Goal: Task Accomplishment & Management: Complete application form

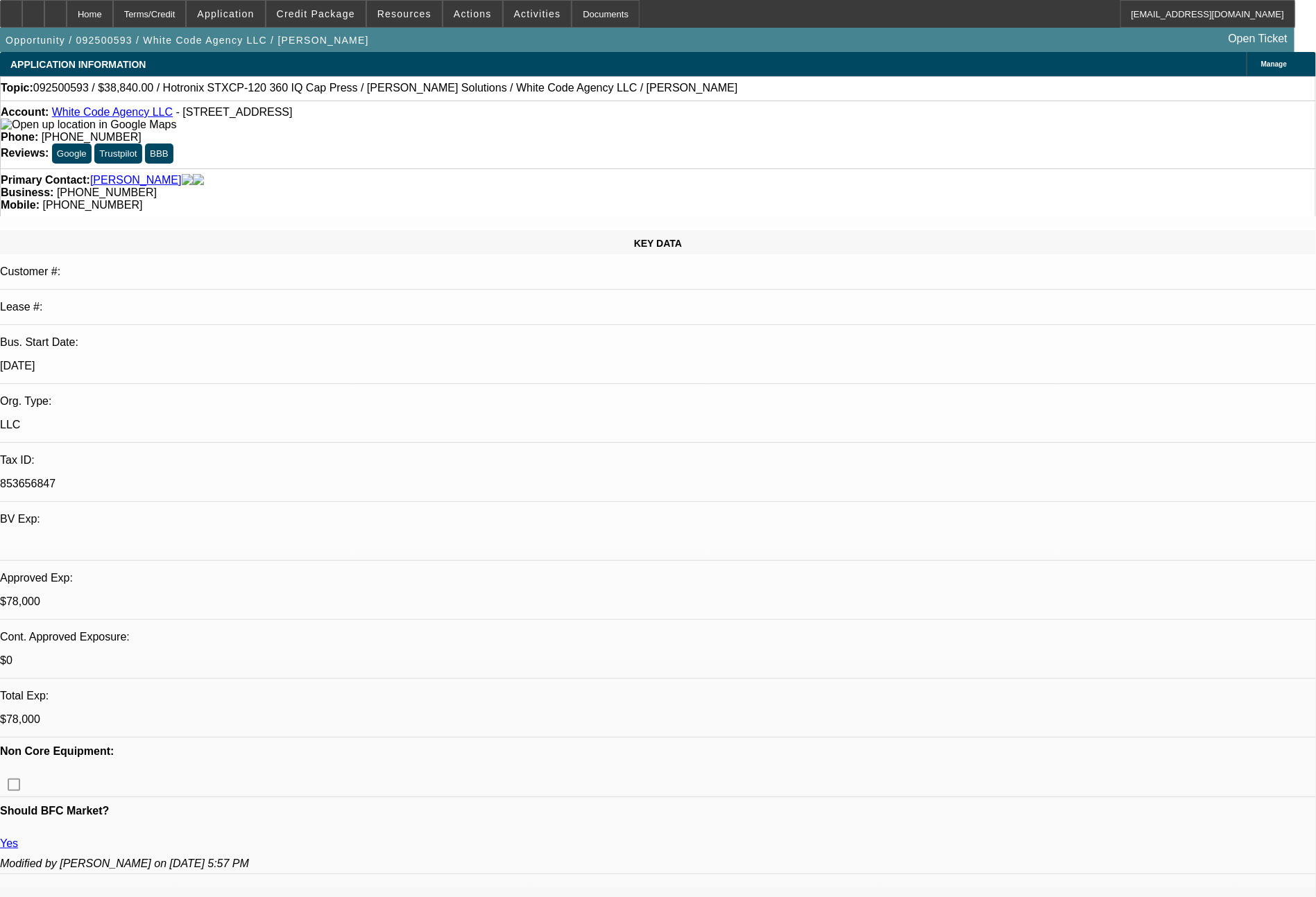
select select "0"
select select "6"
select select "0"
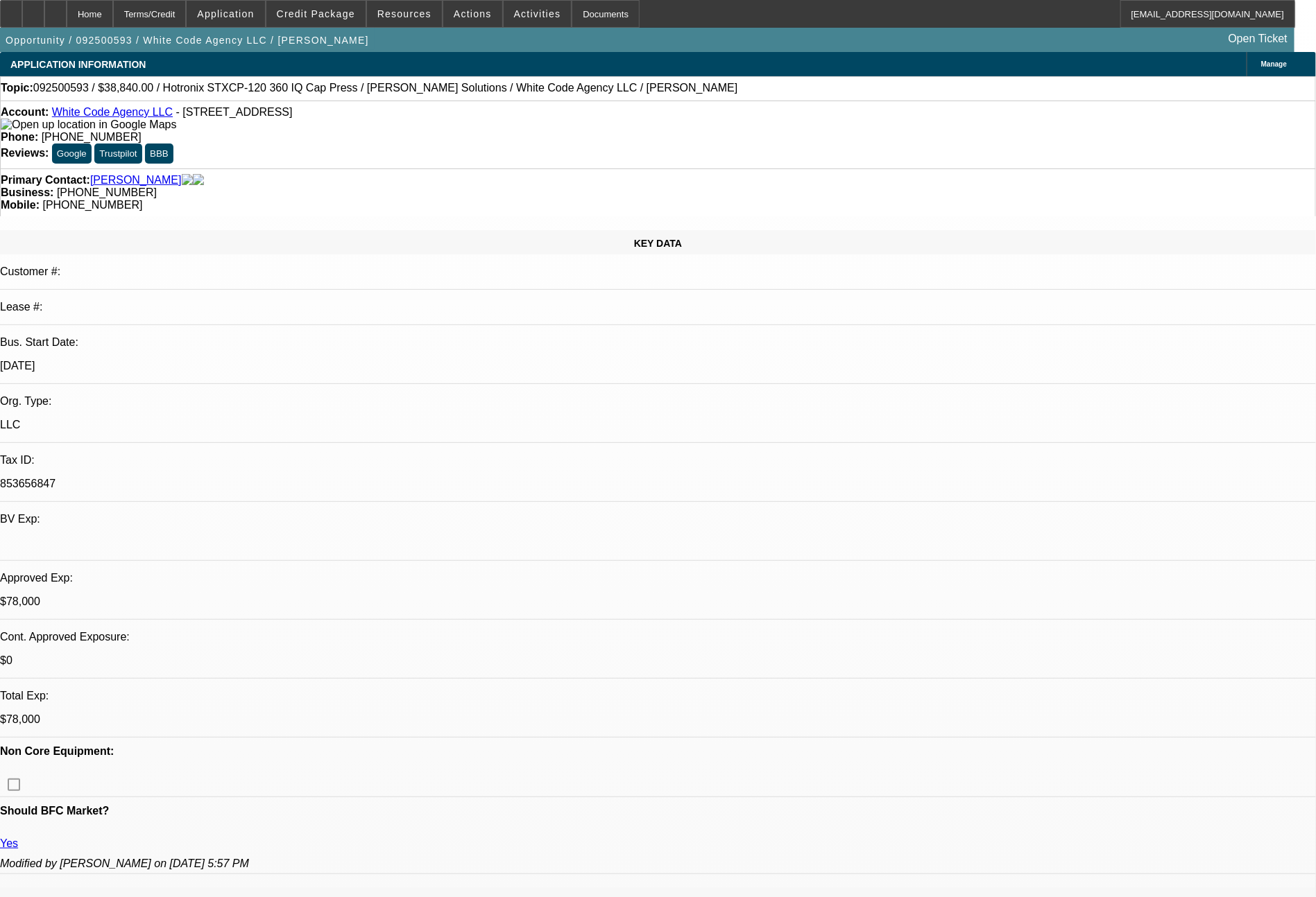
select select "0"
select select "6"
select select "0"
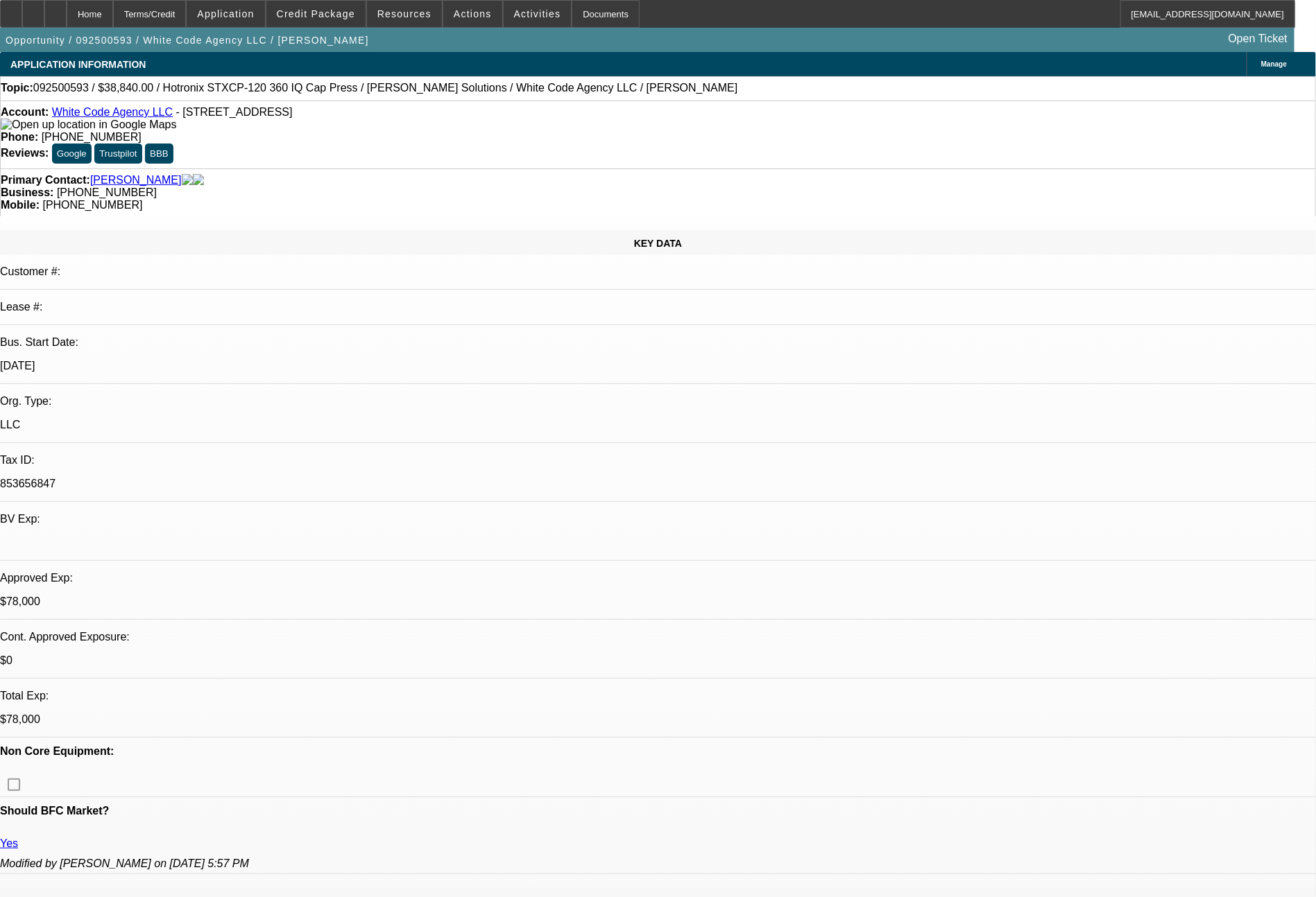
select select "0"
select select "6"
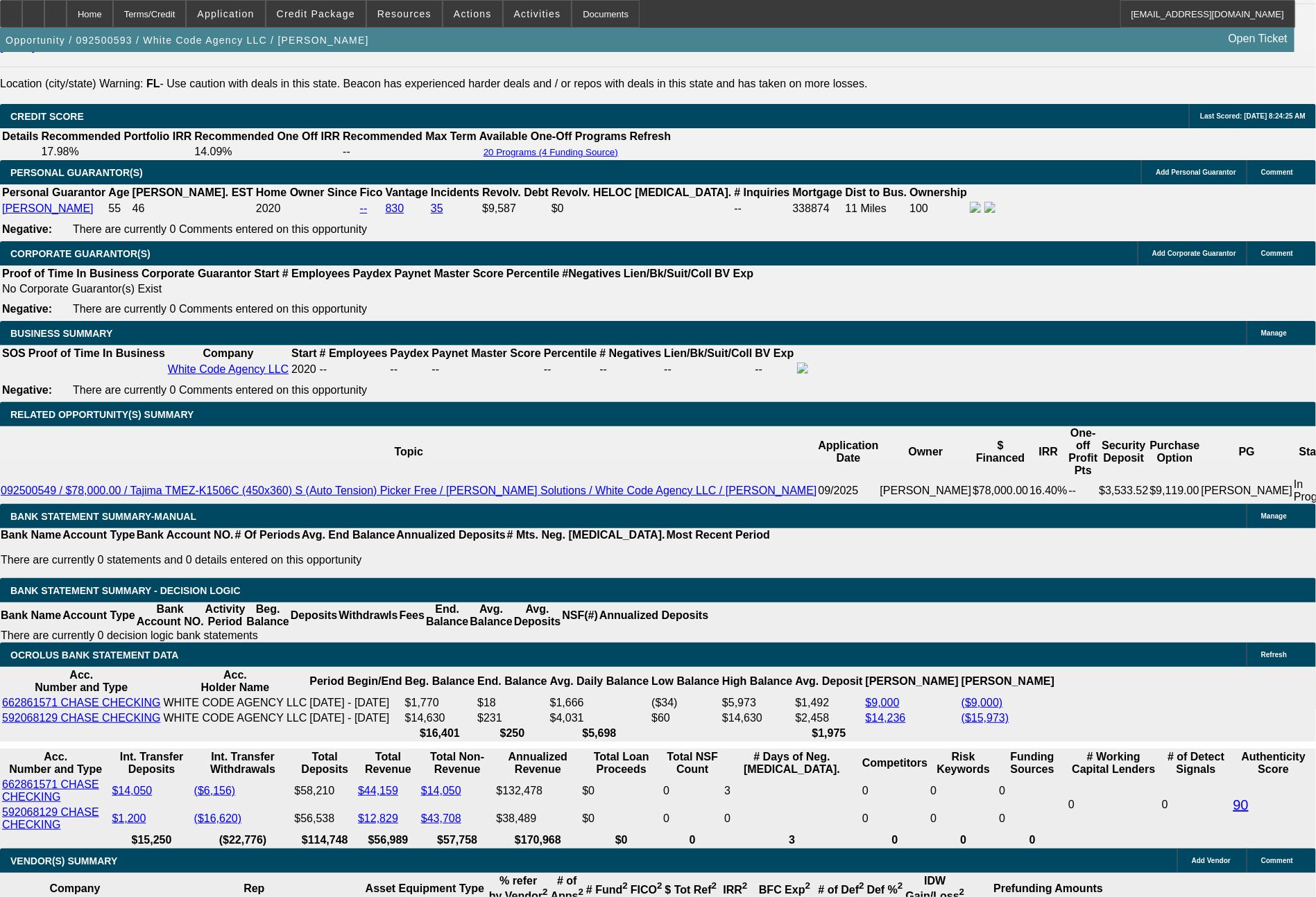
scroll to position [2003, 0]
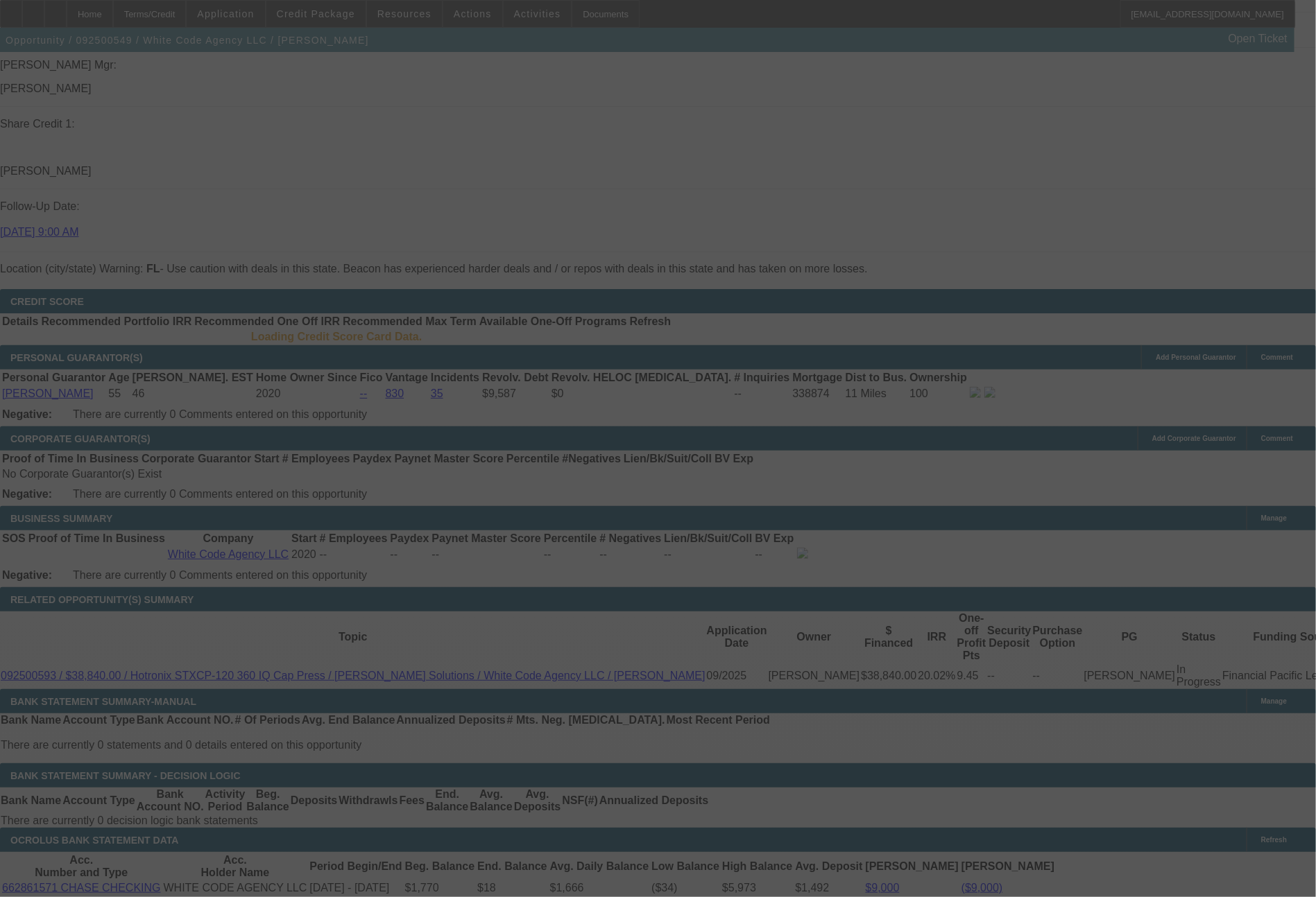
scroll to position [1815, 0]
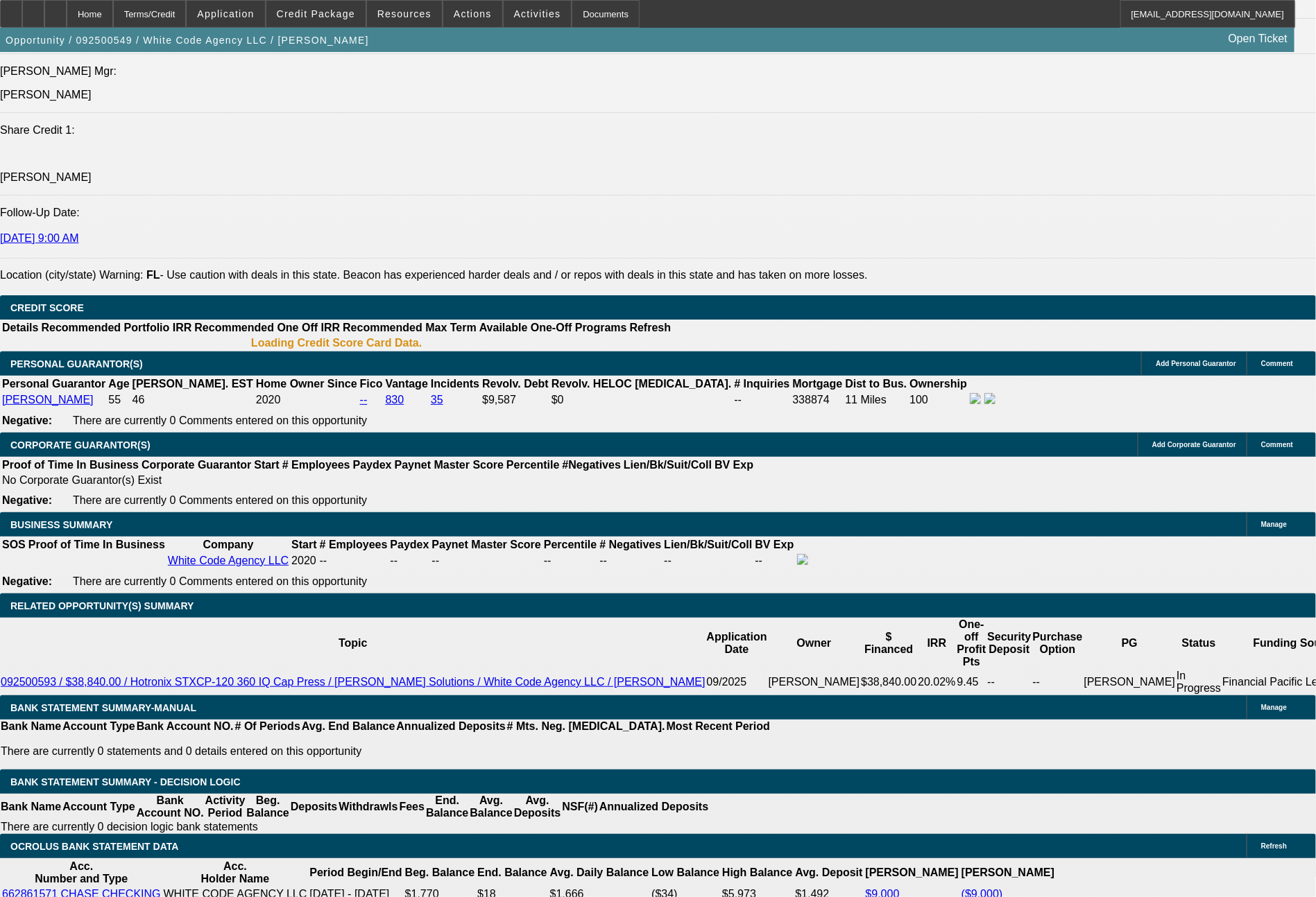
select select "0"
select select "2"
select select "0"
select select "6"
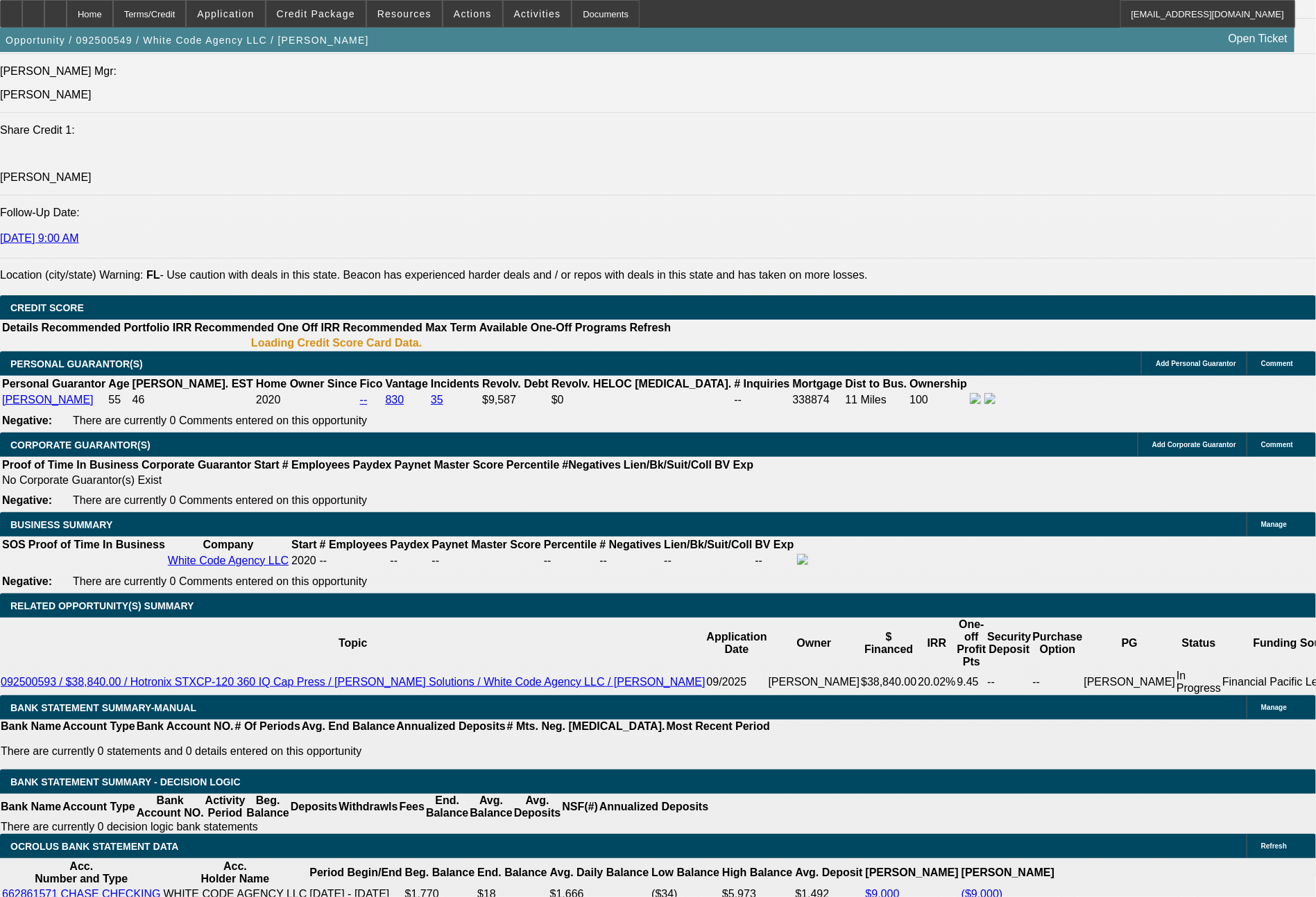
select select "0"
select select "2"
select select "0"
select select "6"
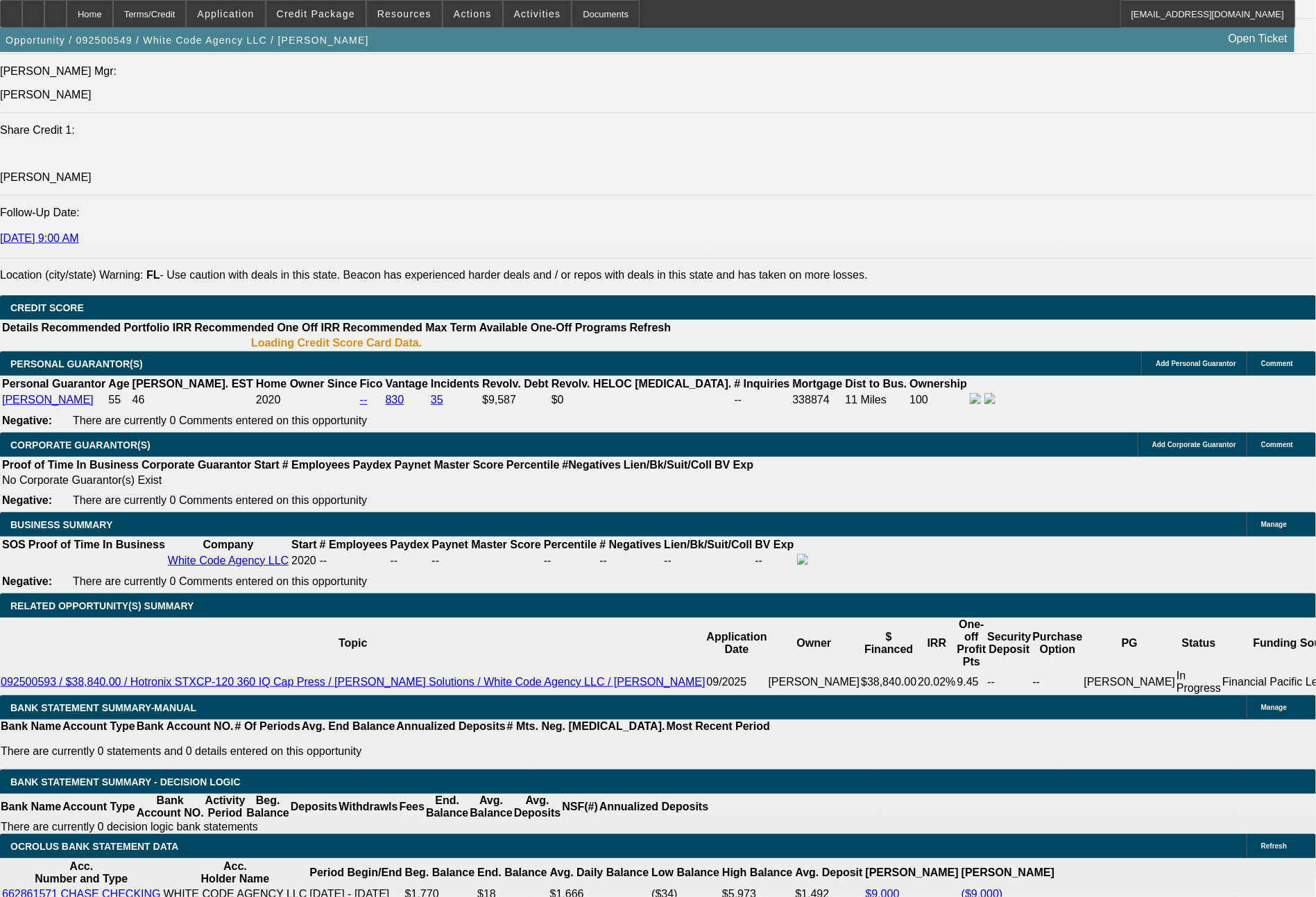
select select "0"
select select "2"
select select "0.1"
select select "4"
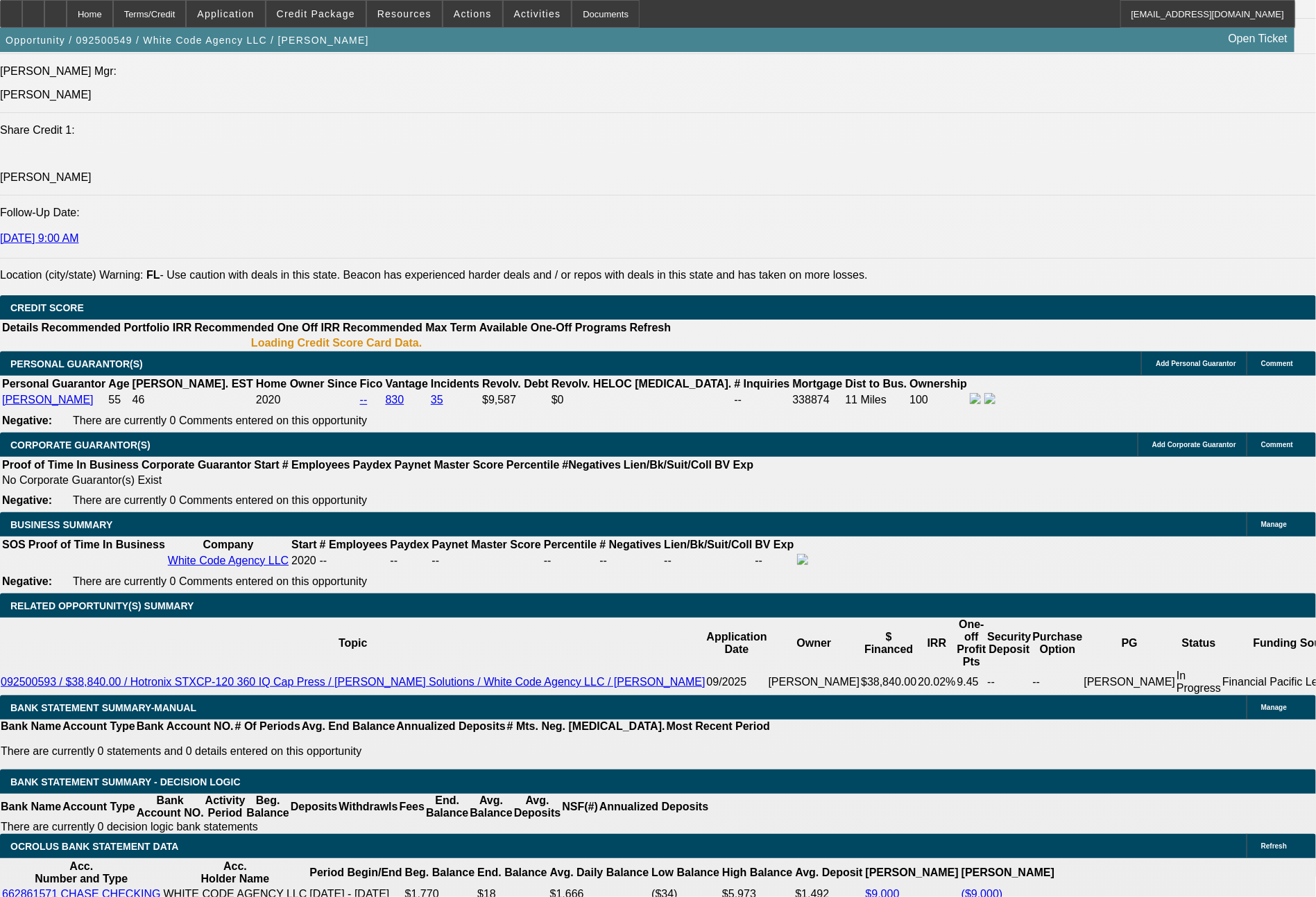
select select "0"
select select "2"
select select "0"
select select "6"
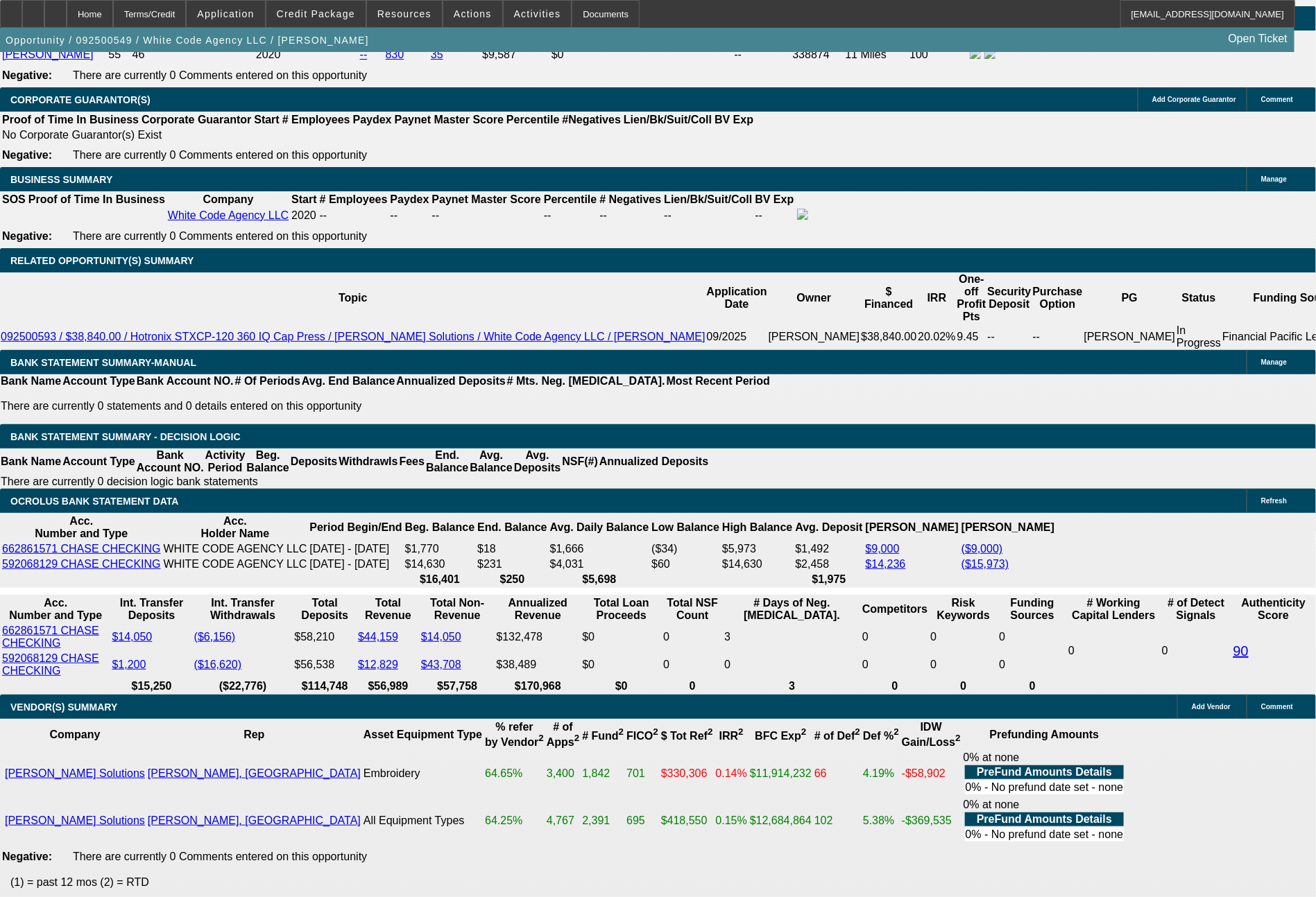
scroll to position [2186, 0]
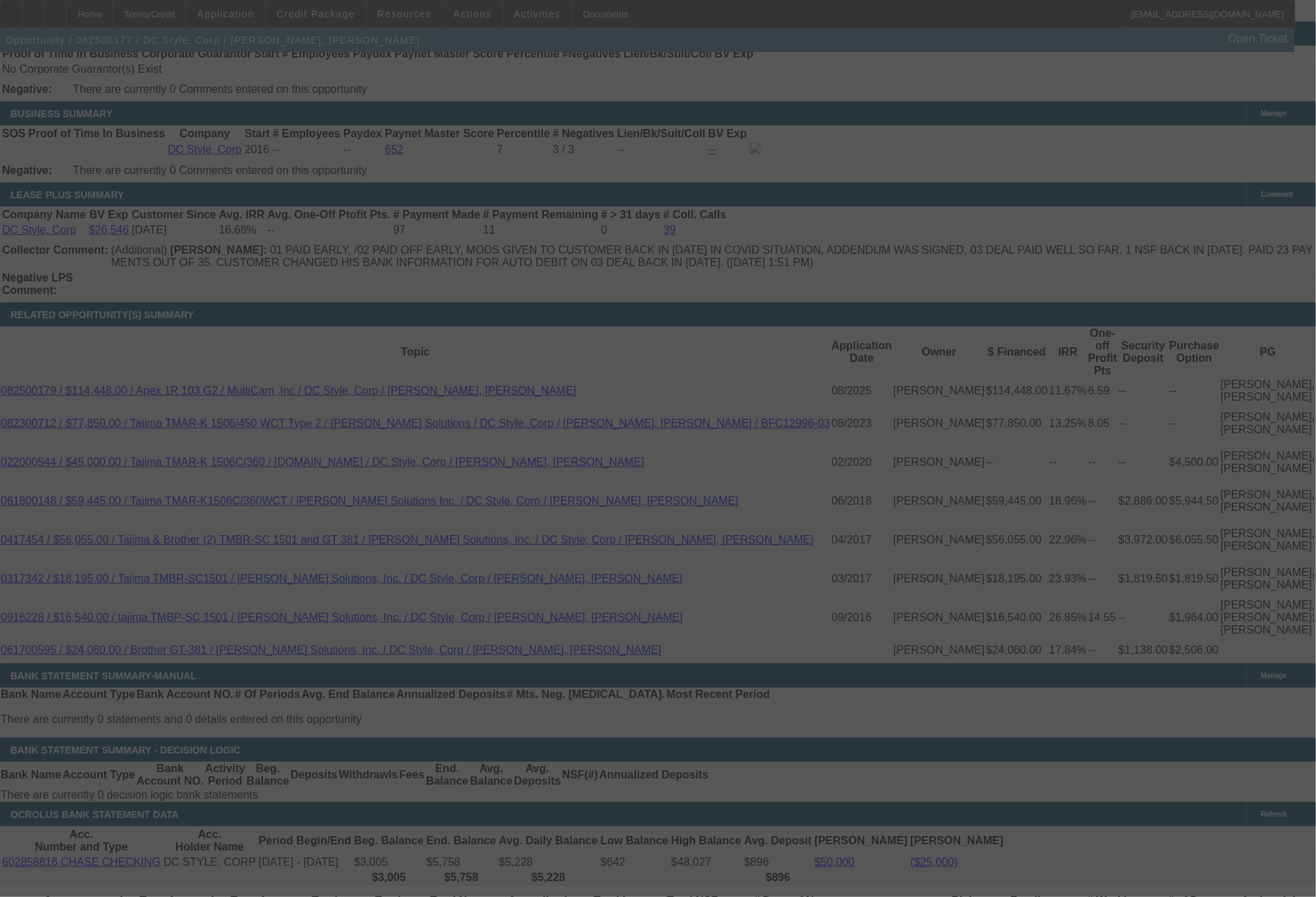
scroll to position [2553, 0]
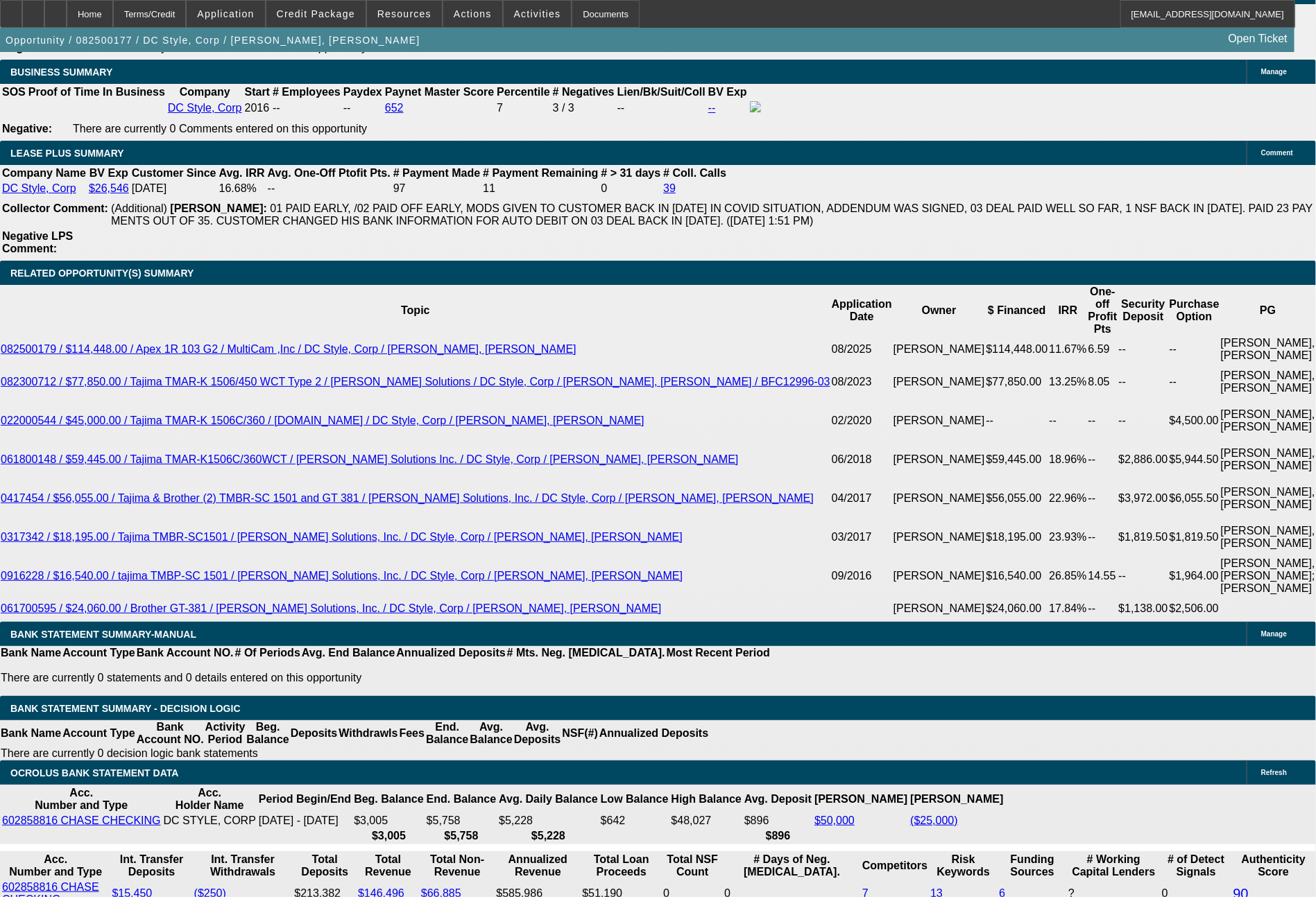
select select "0"
select select "6"
select select "0"
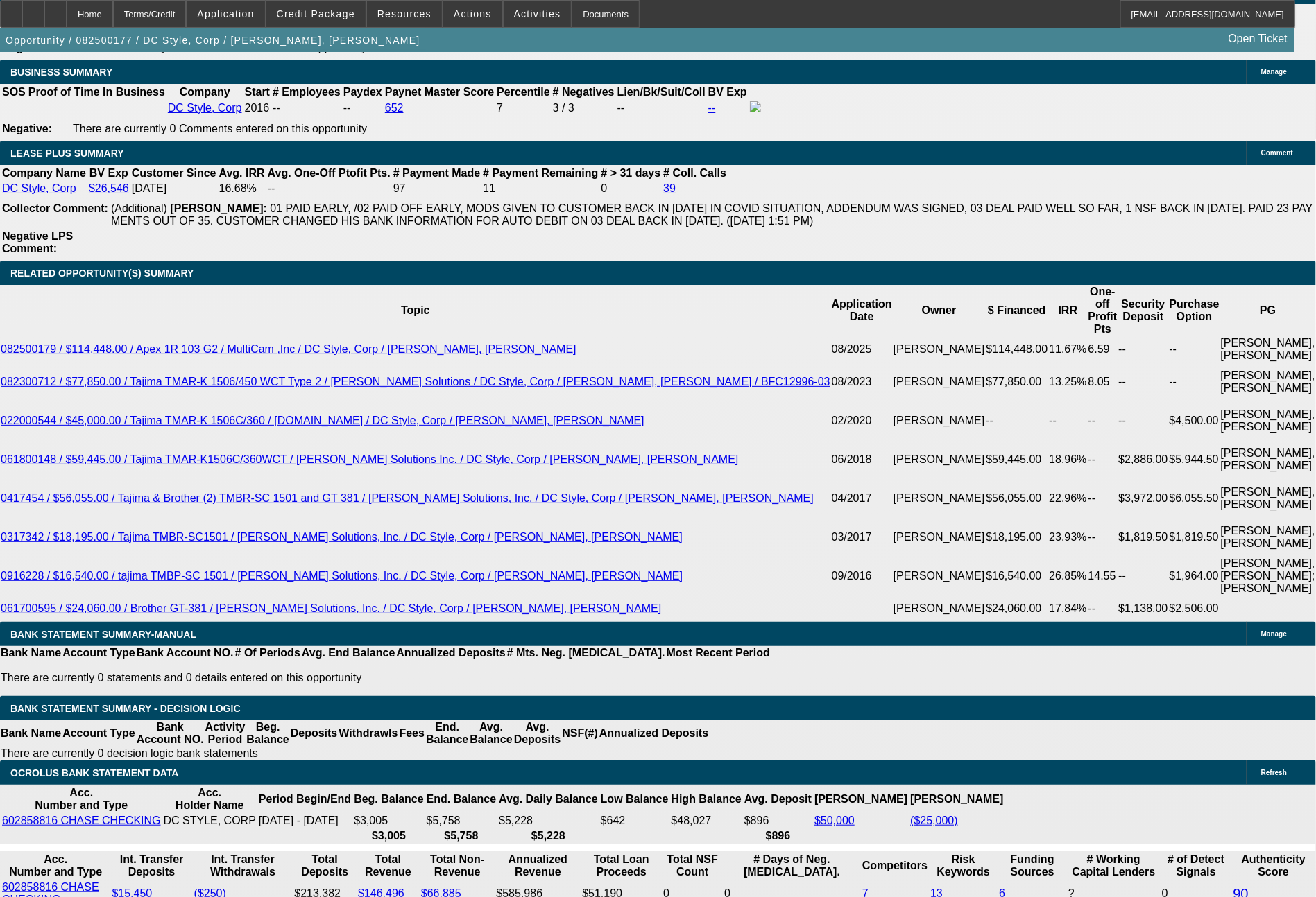
select select "0"
select select "6"
select select "0"
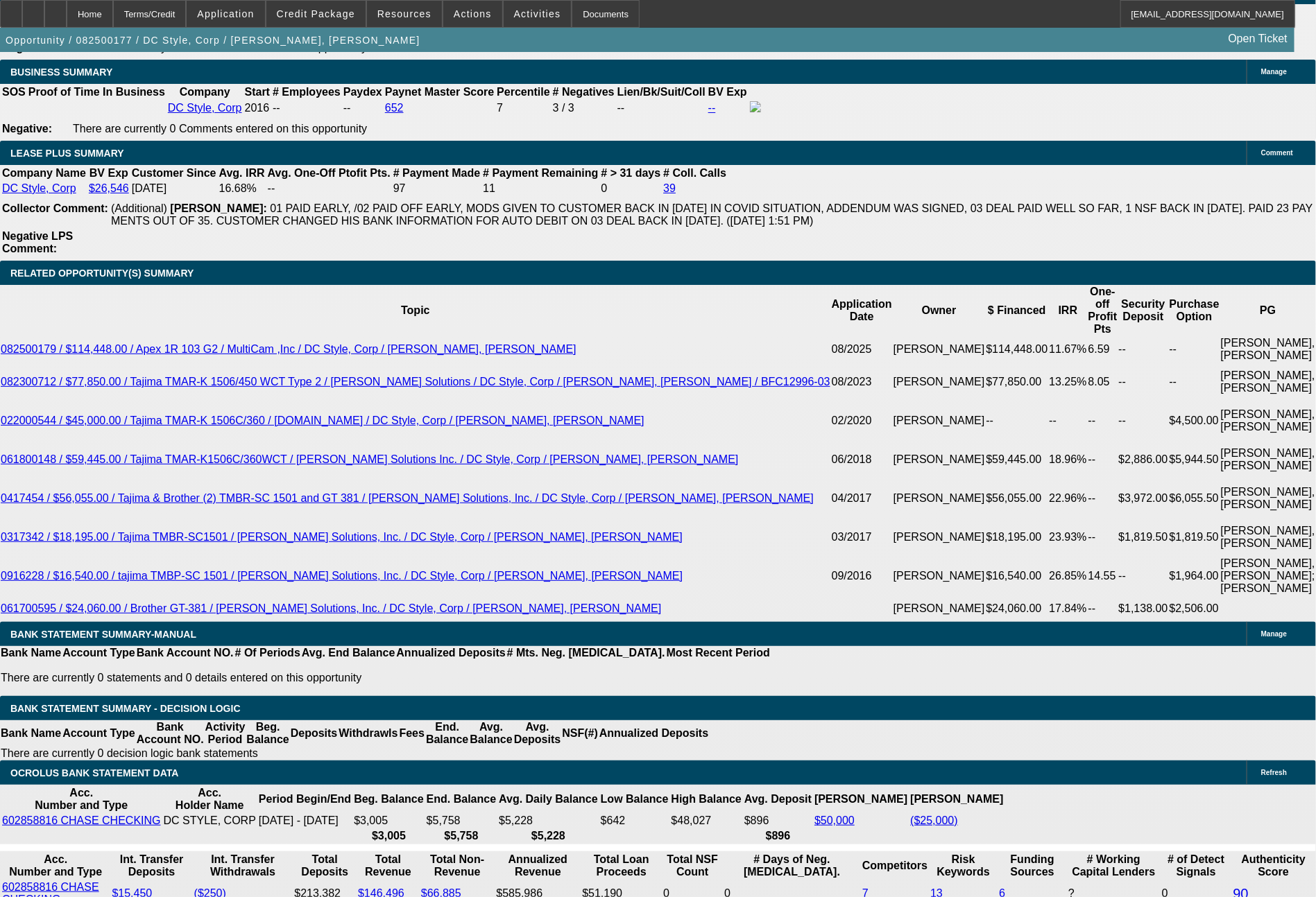
select select "0"
select select "6"
select select "0"
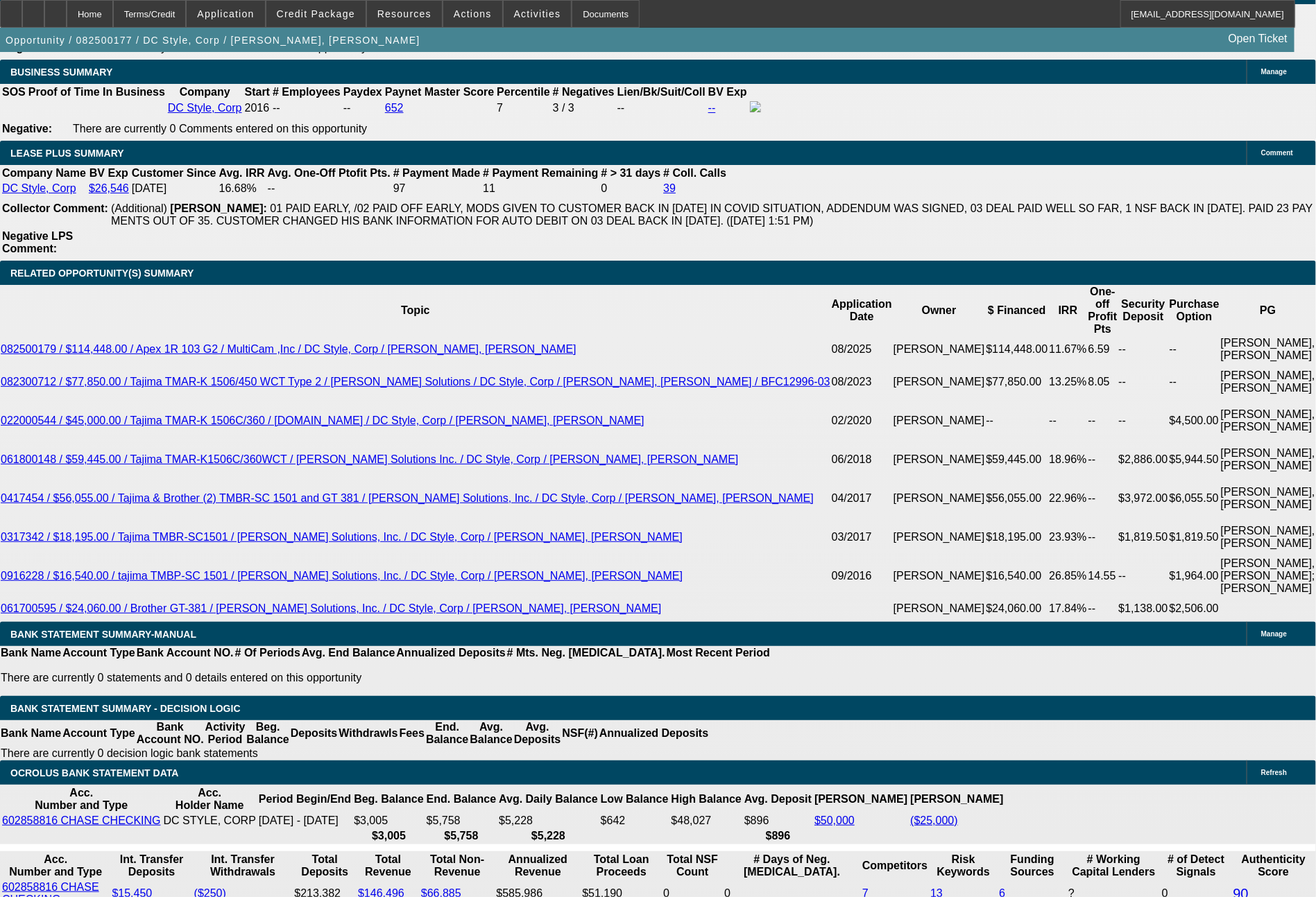
select select "6"
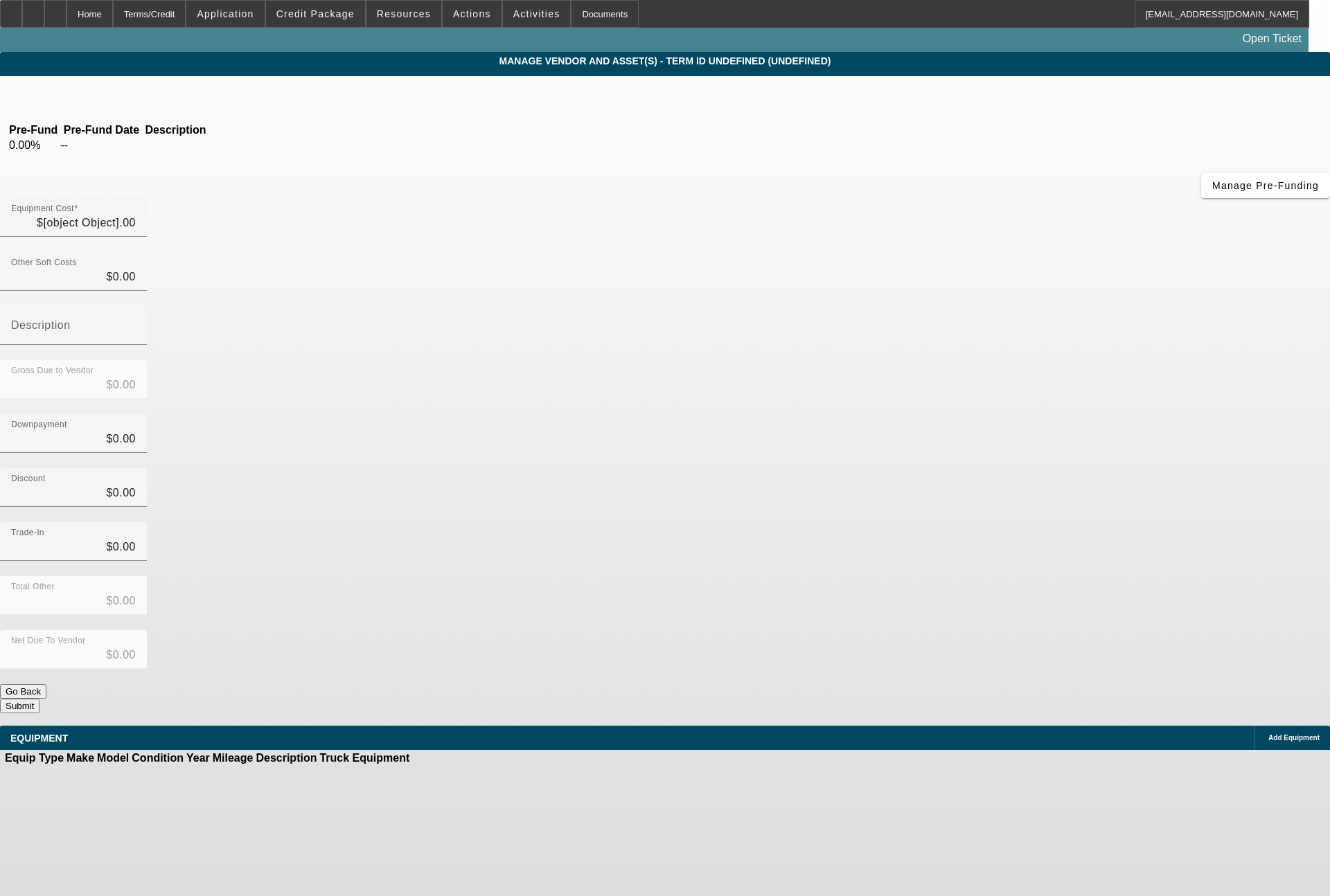
type input "$22,051.52"
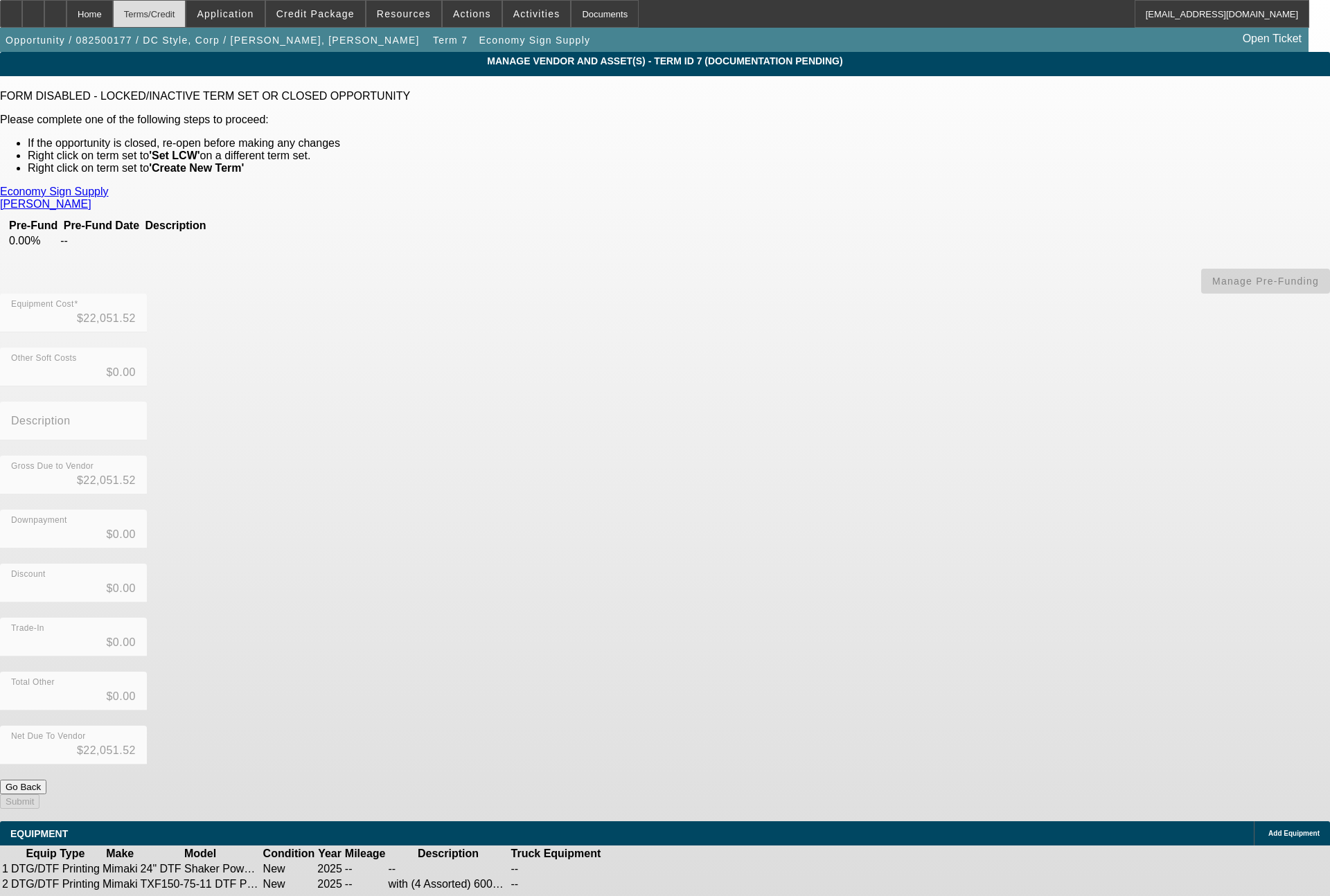
click at [181, 21] on div "Terms/Credit" at bounding box center [150, 13] width 74 height 28
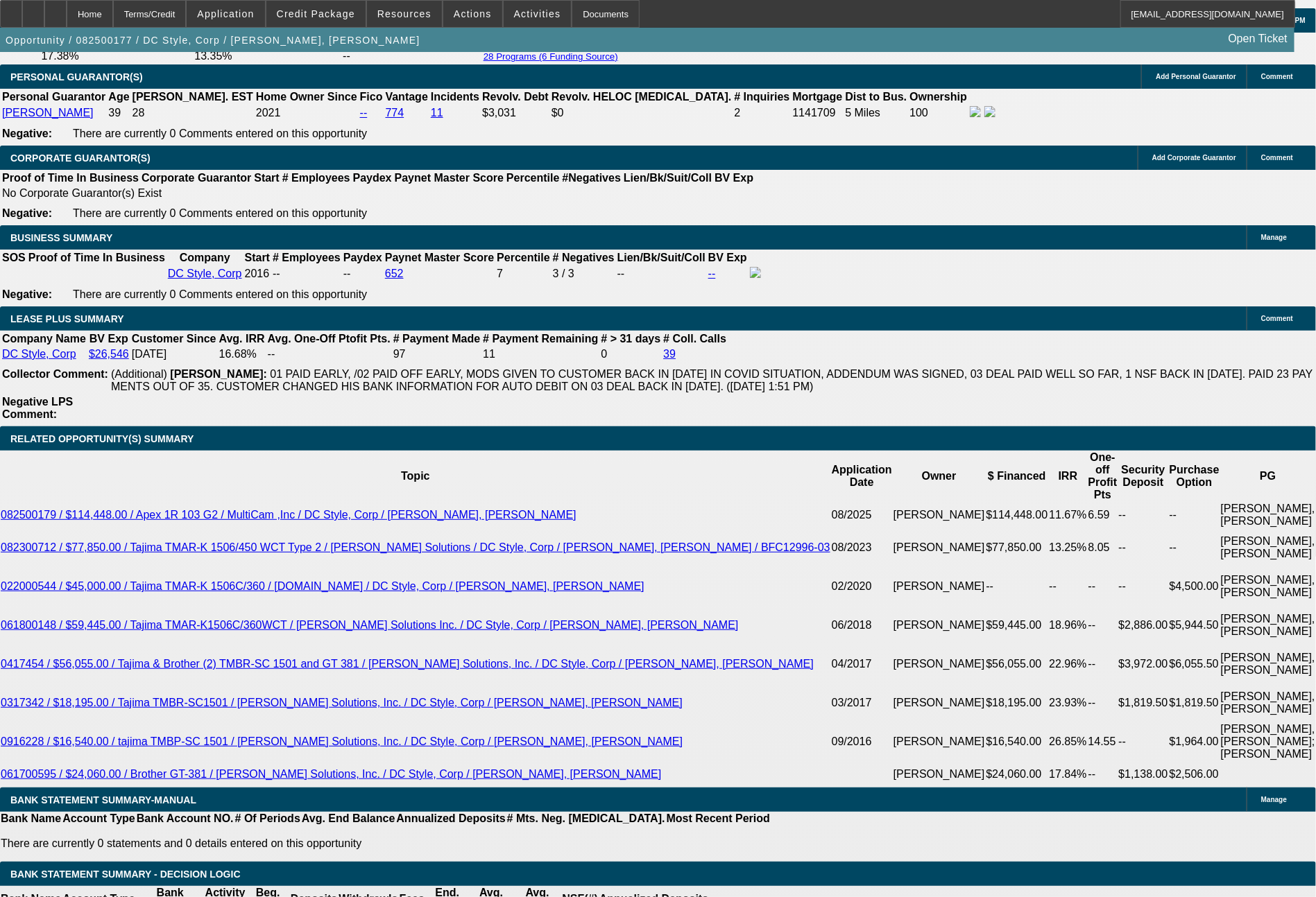
select select "0"
select select "6"
select select "0"
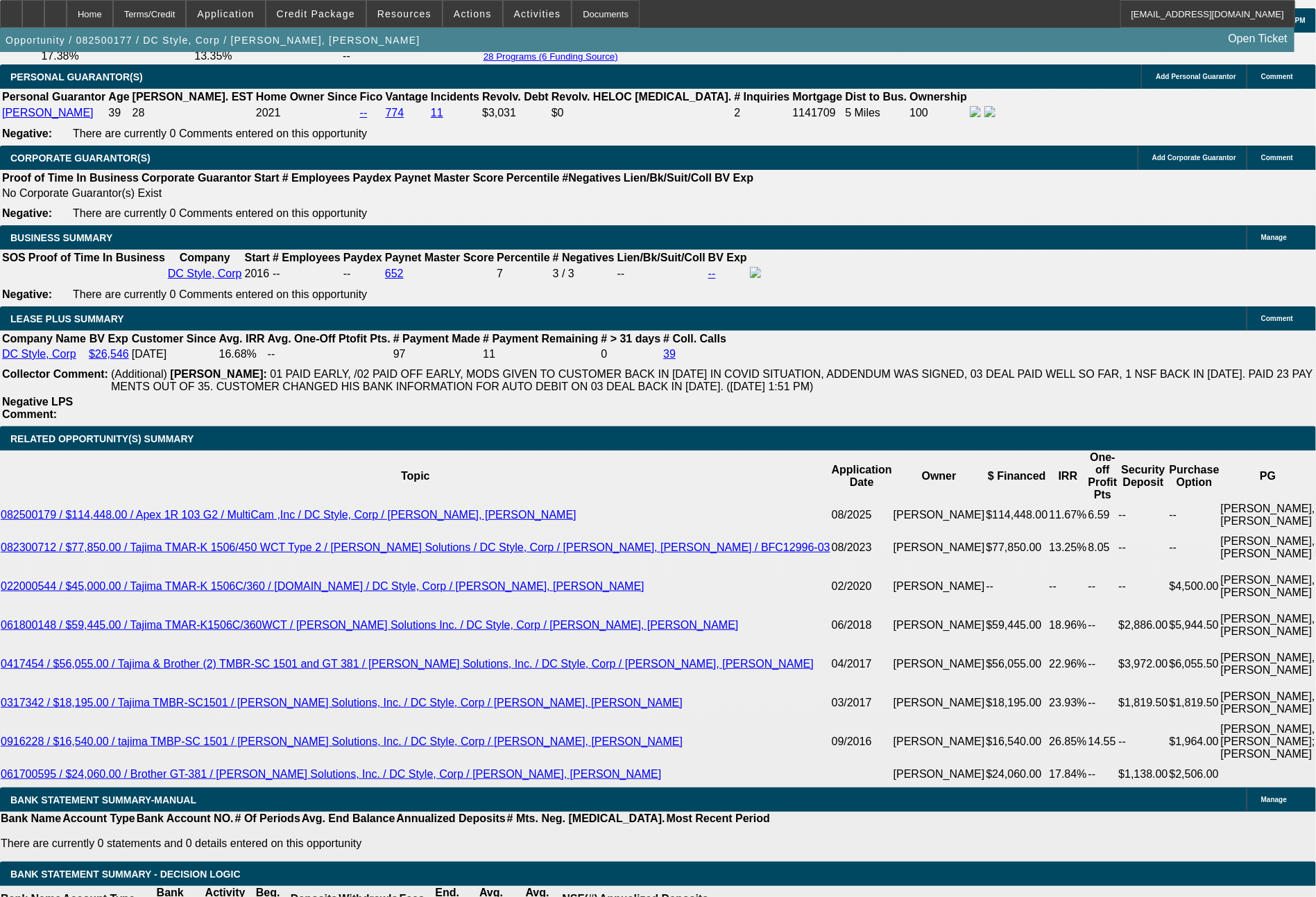
select select "0"
select select "6"
select select "0"
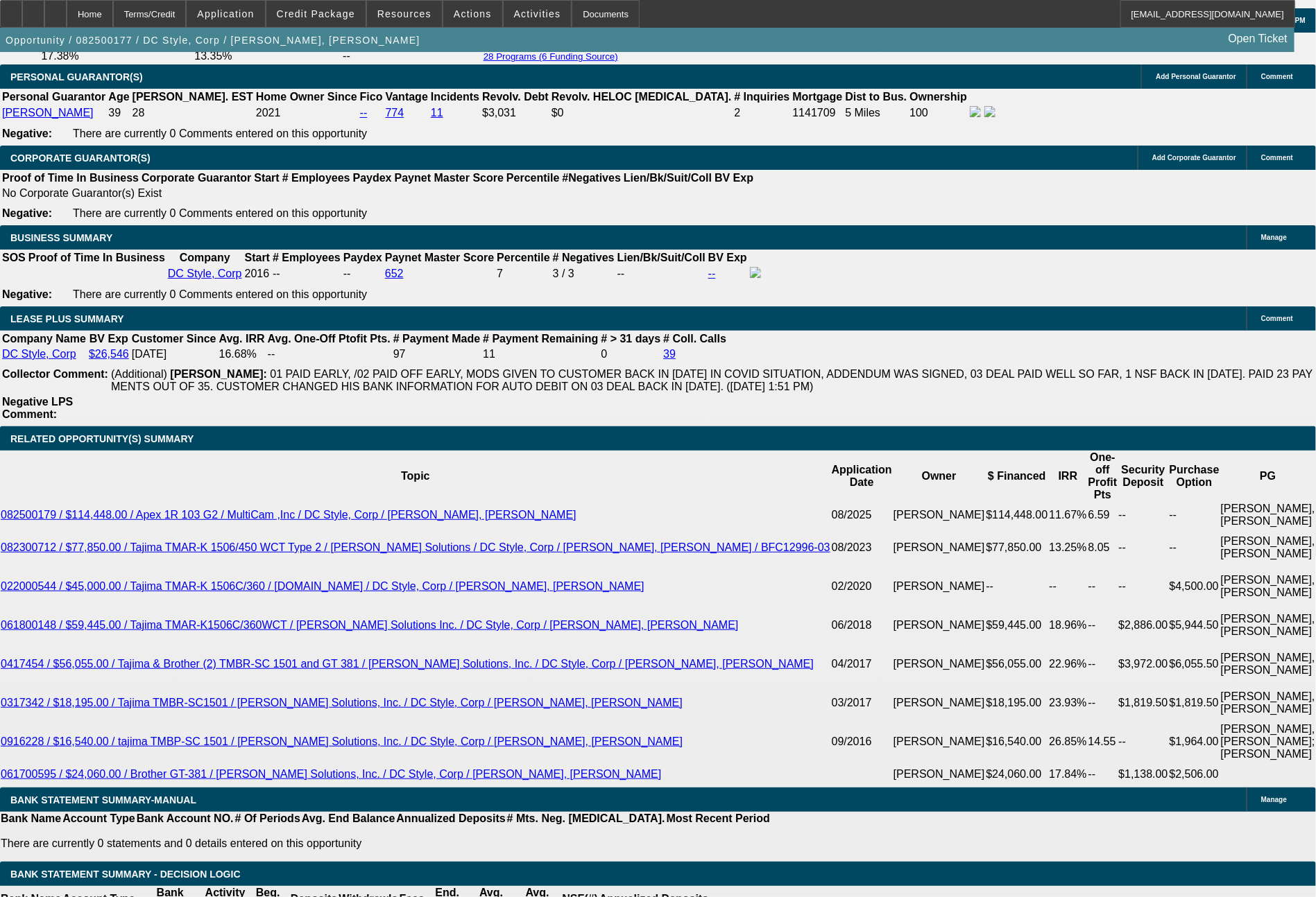
select select "0"
select select "6"
select select "0"
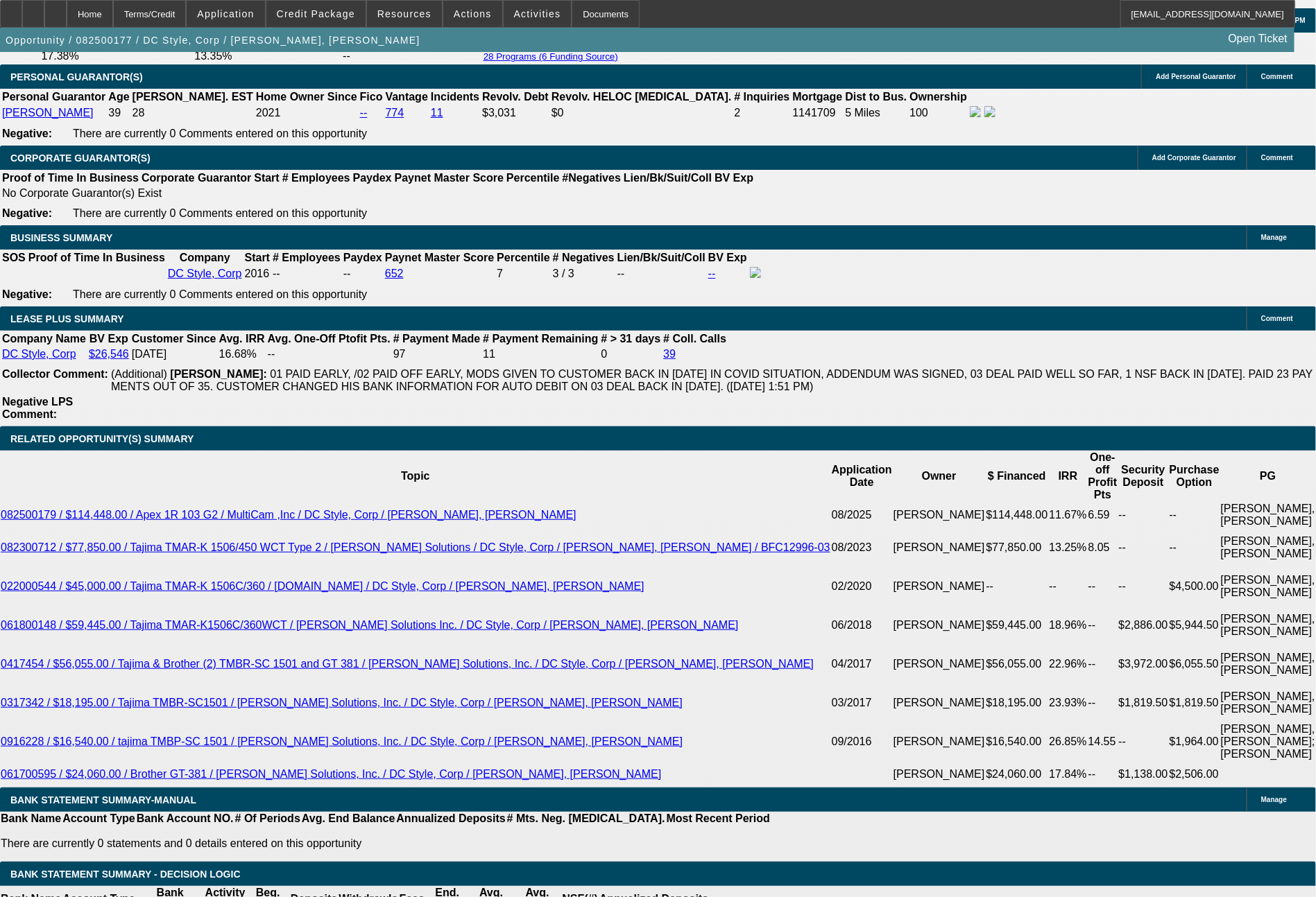
select select "6"
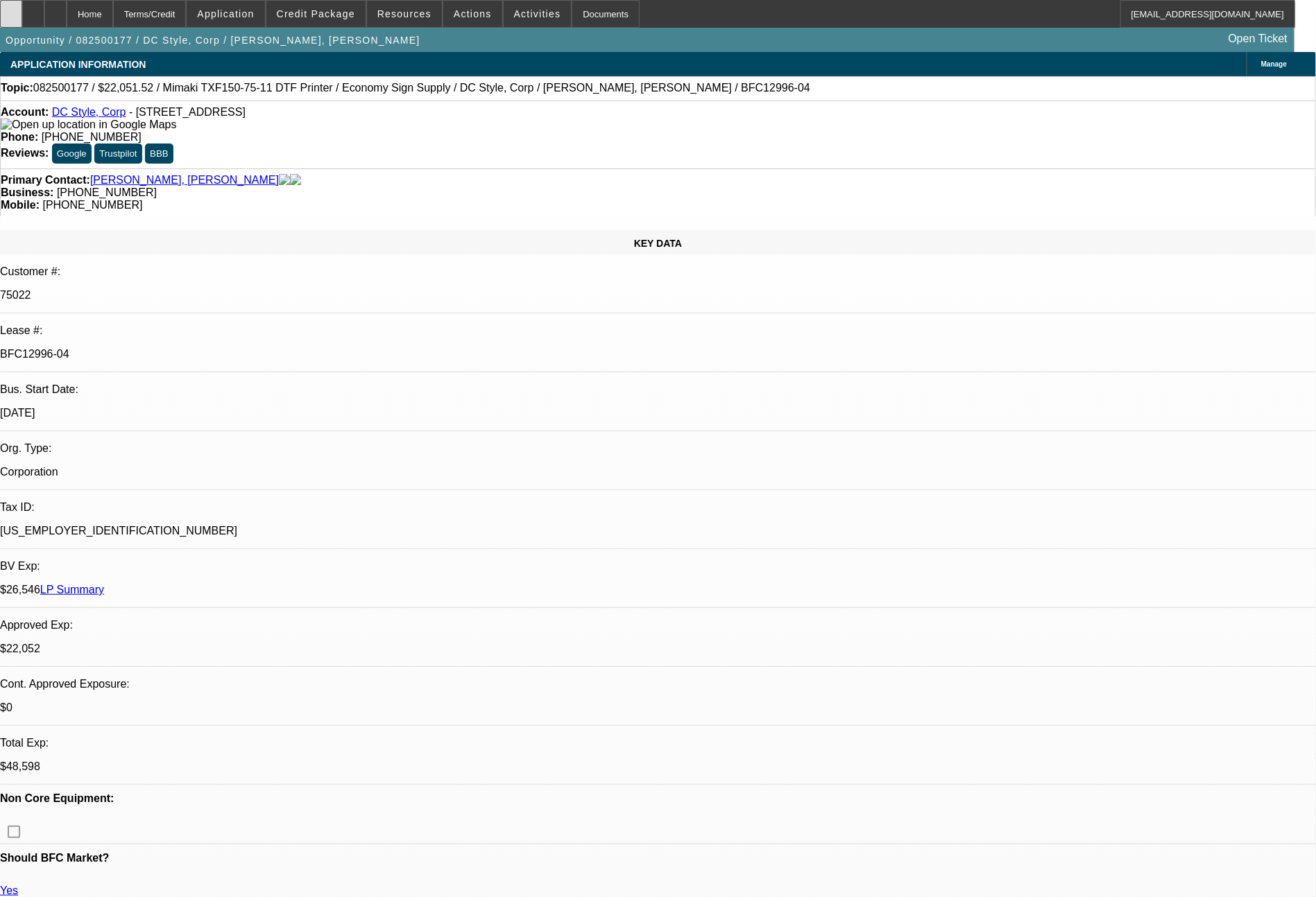
click at [11, 9] on icon at bounding box center [11, 9] width 0 height 0
select select "0"
select select "6"
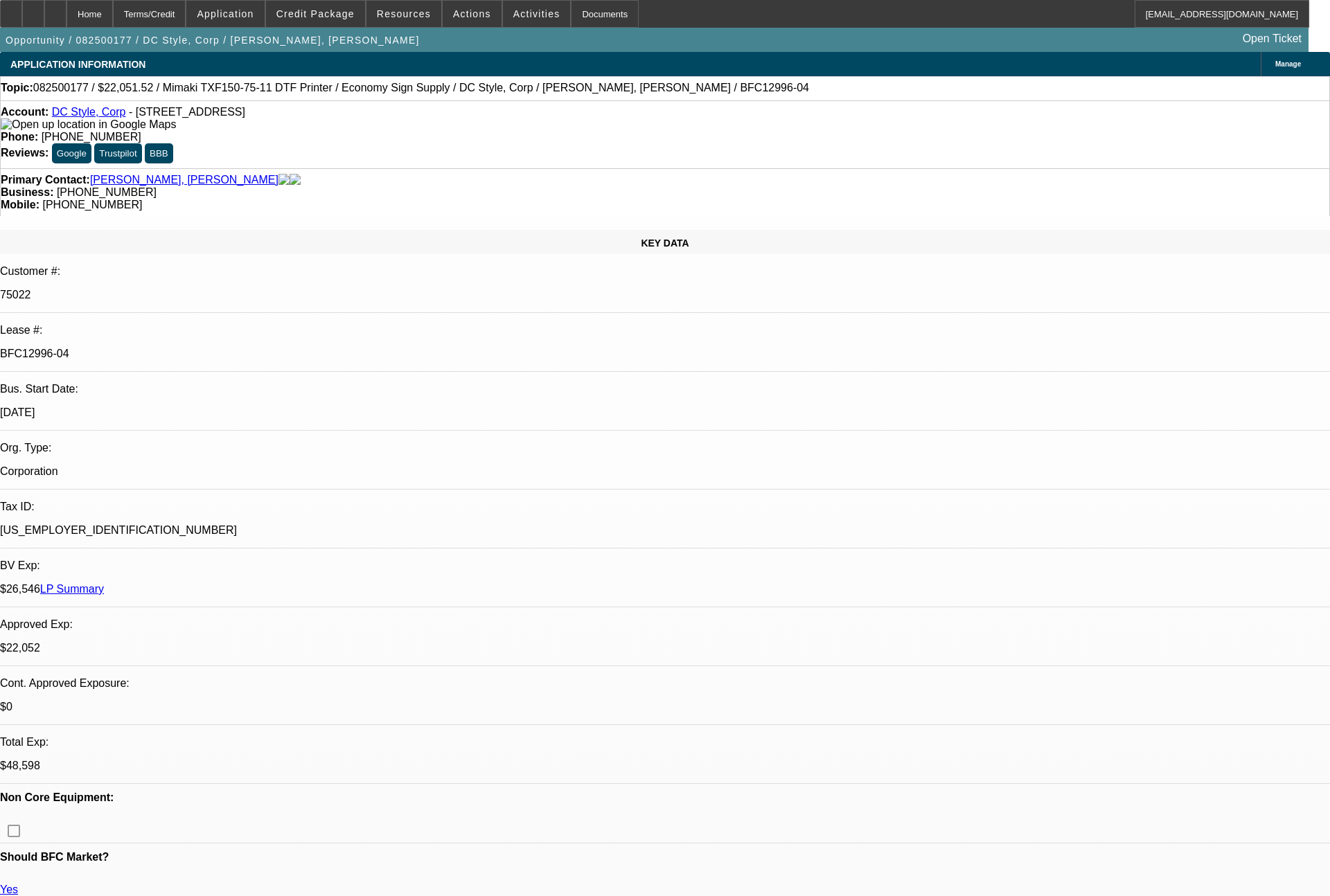
select select "0"
select select "6"
select select "0"
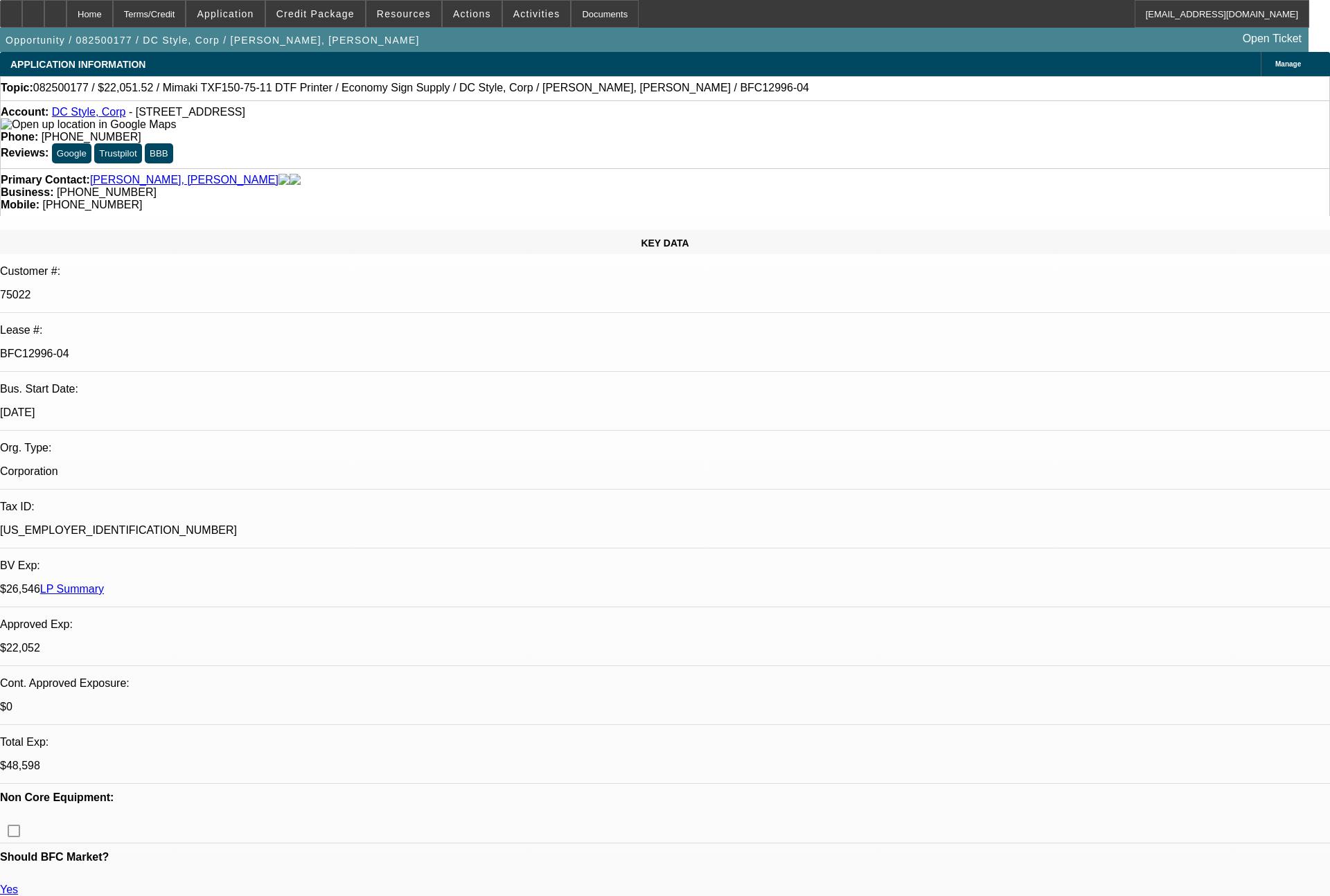
select select "0"
select select "6"
select select "0"
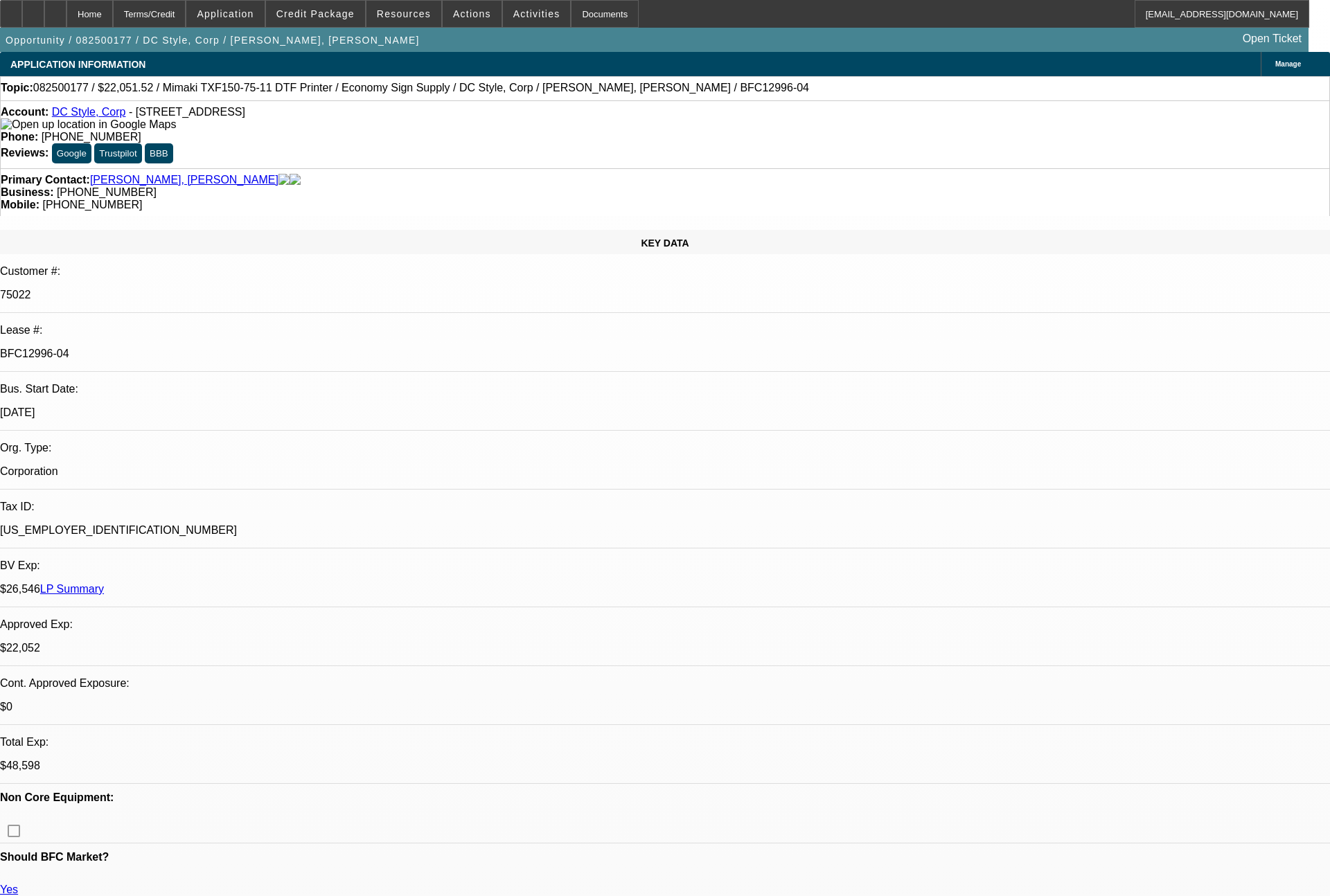
select select "0"
select select "6"
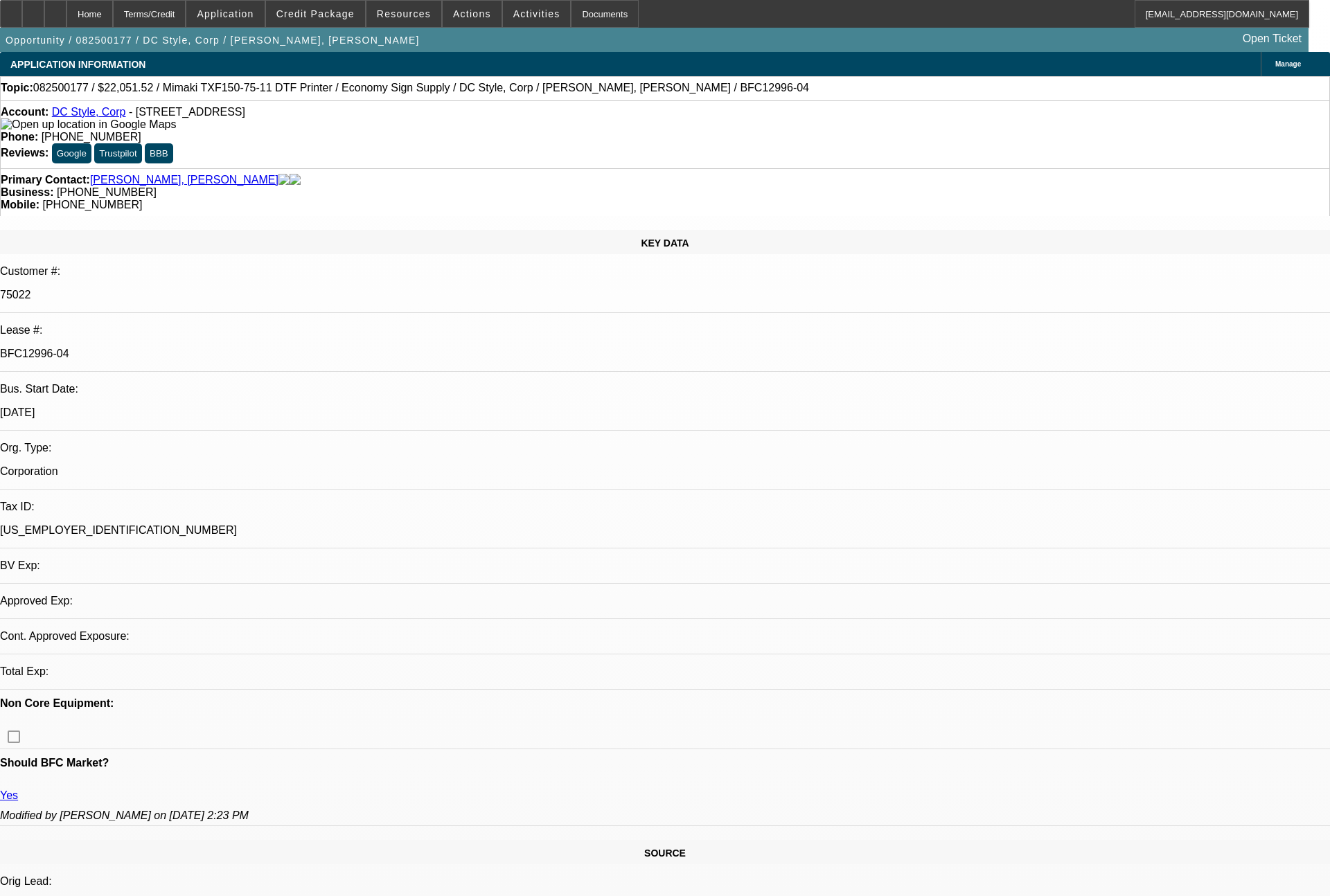
select select "0"
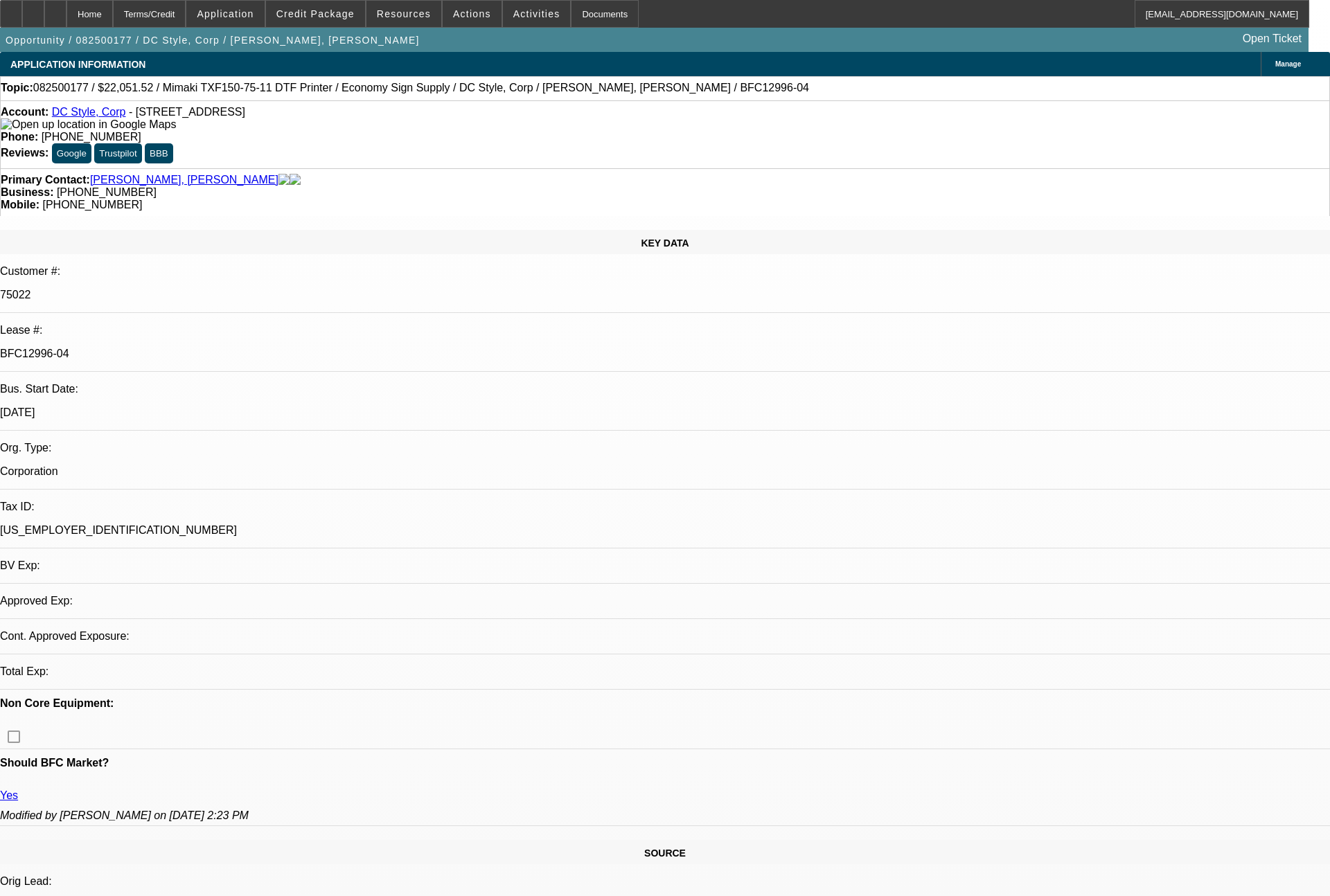
select select "0"
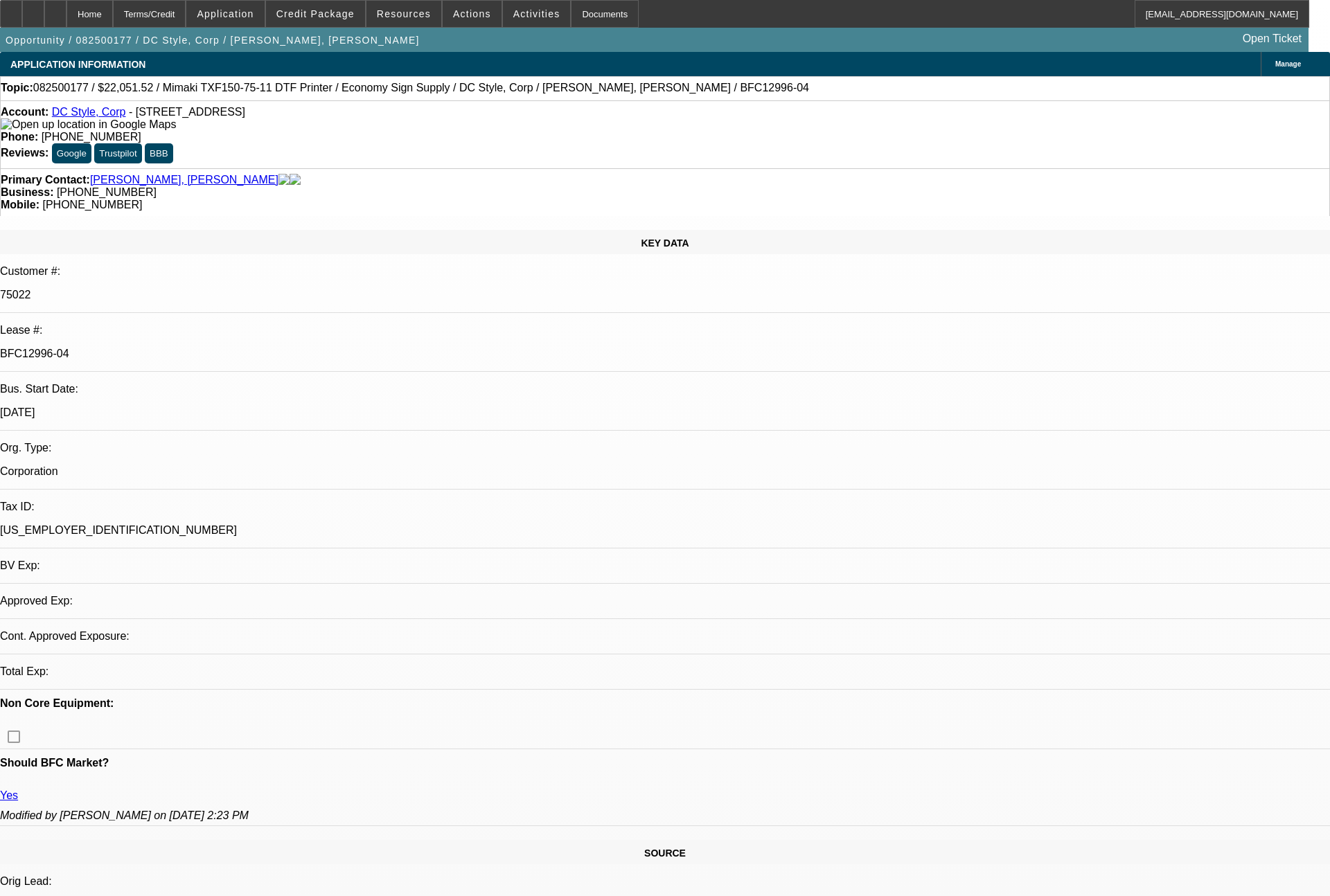
select select "0"
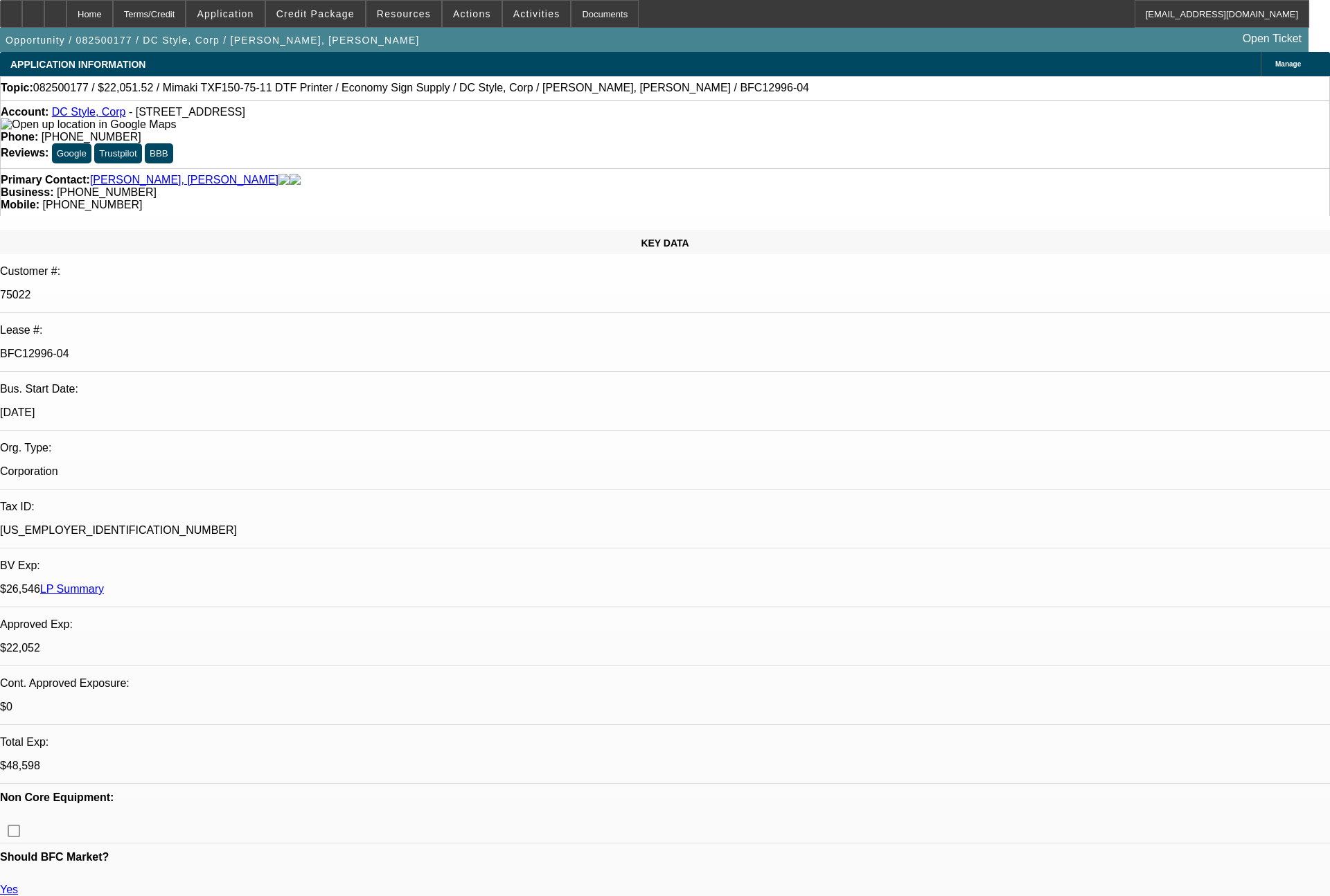
select select "1"
select select "6"
select select "1"
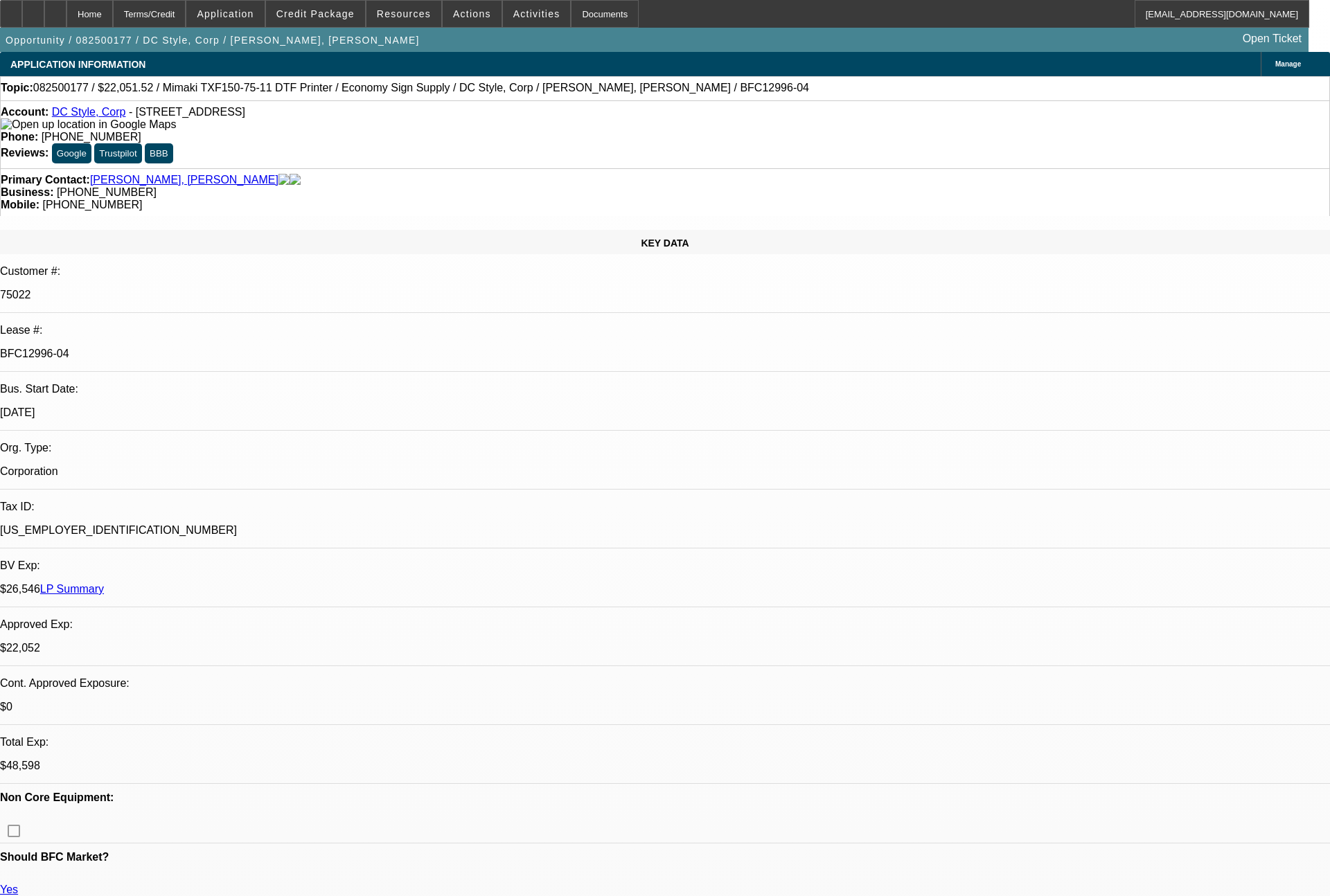
select select "6"
select select "1"
select select "6"
select select "1"
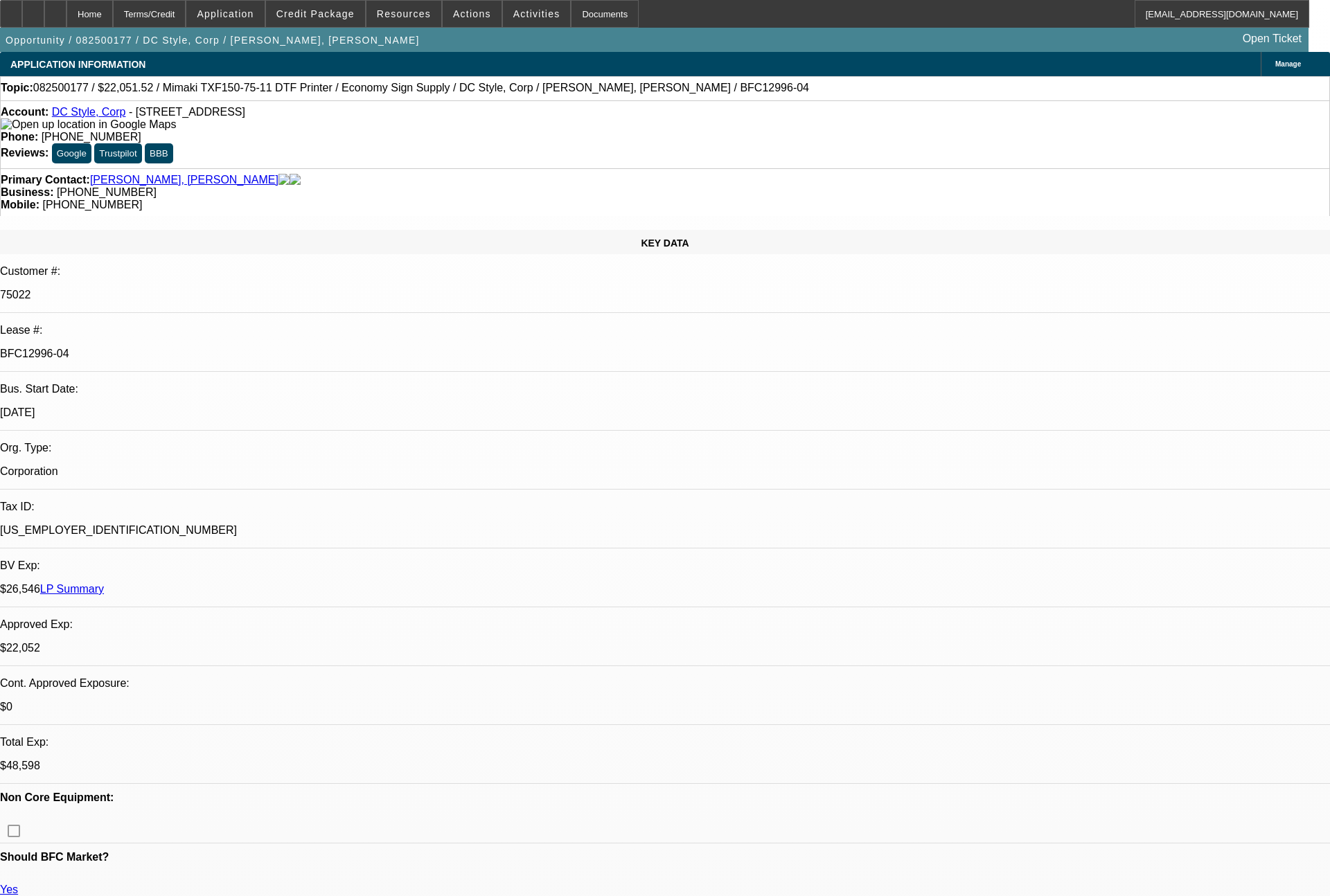
select select "1"
select select "6"
select select "0"
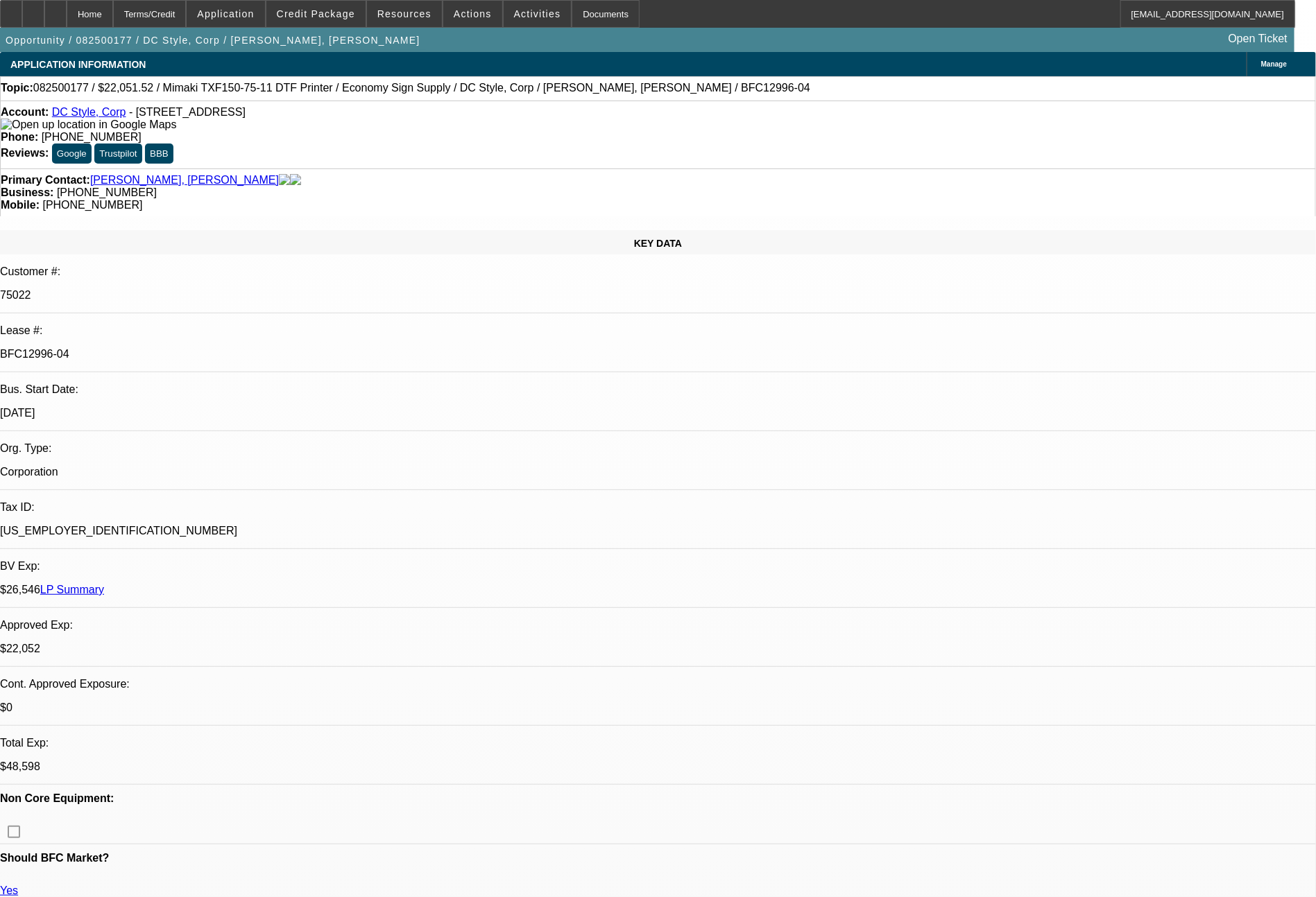
select select "6"
select select "0"
select select "6"
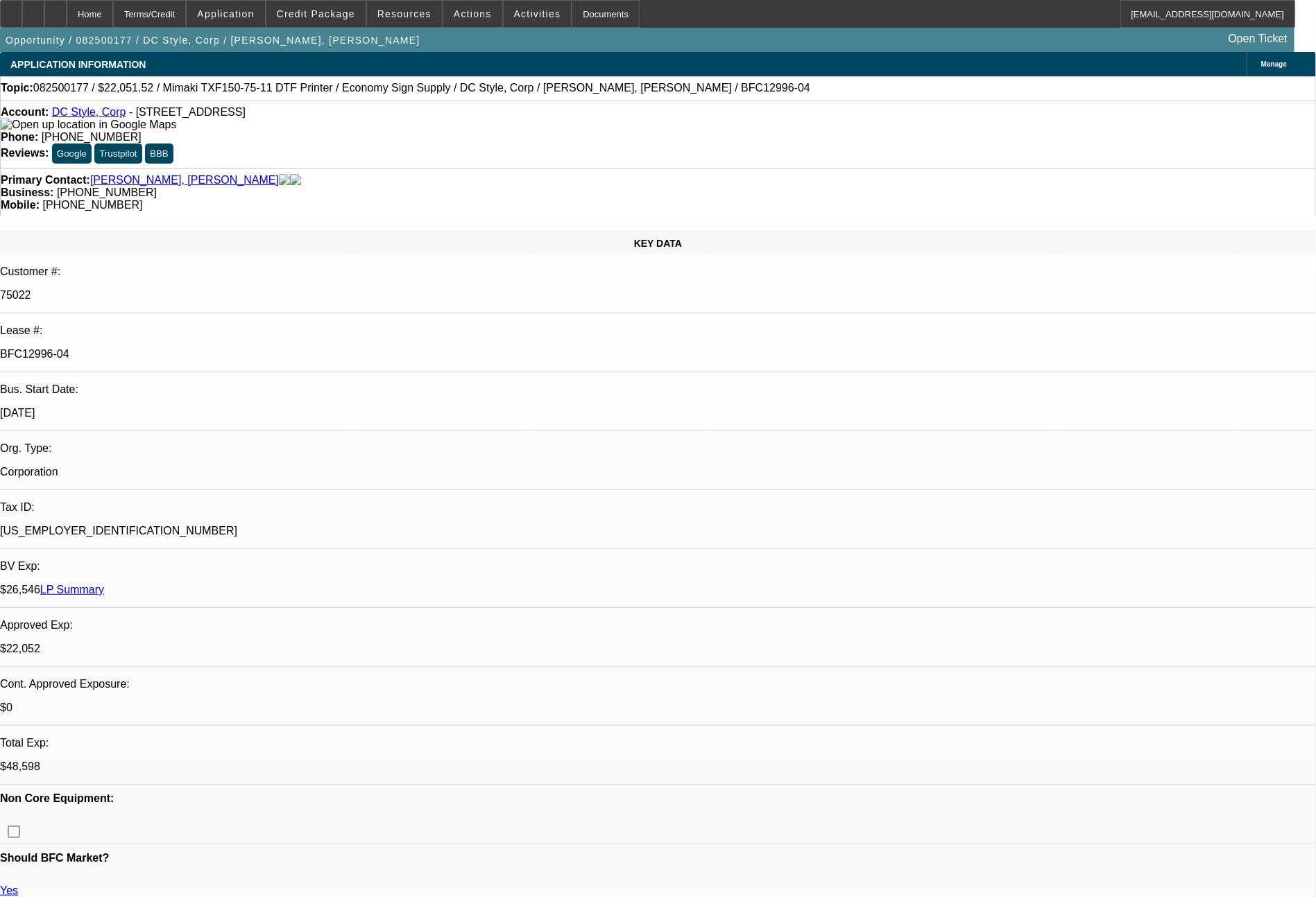
select select "0"
select select "6"
select select "0"
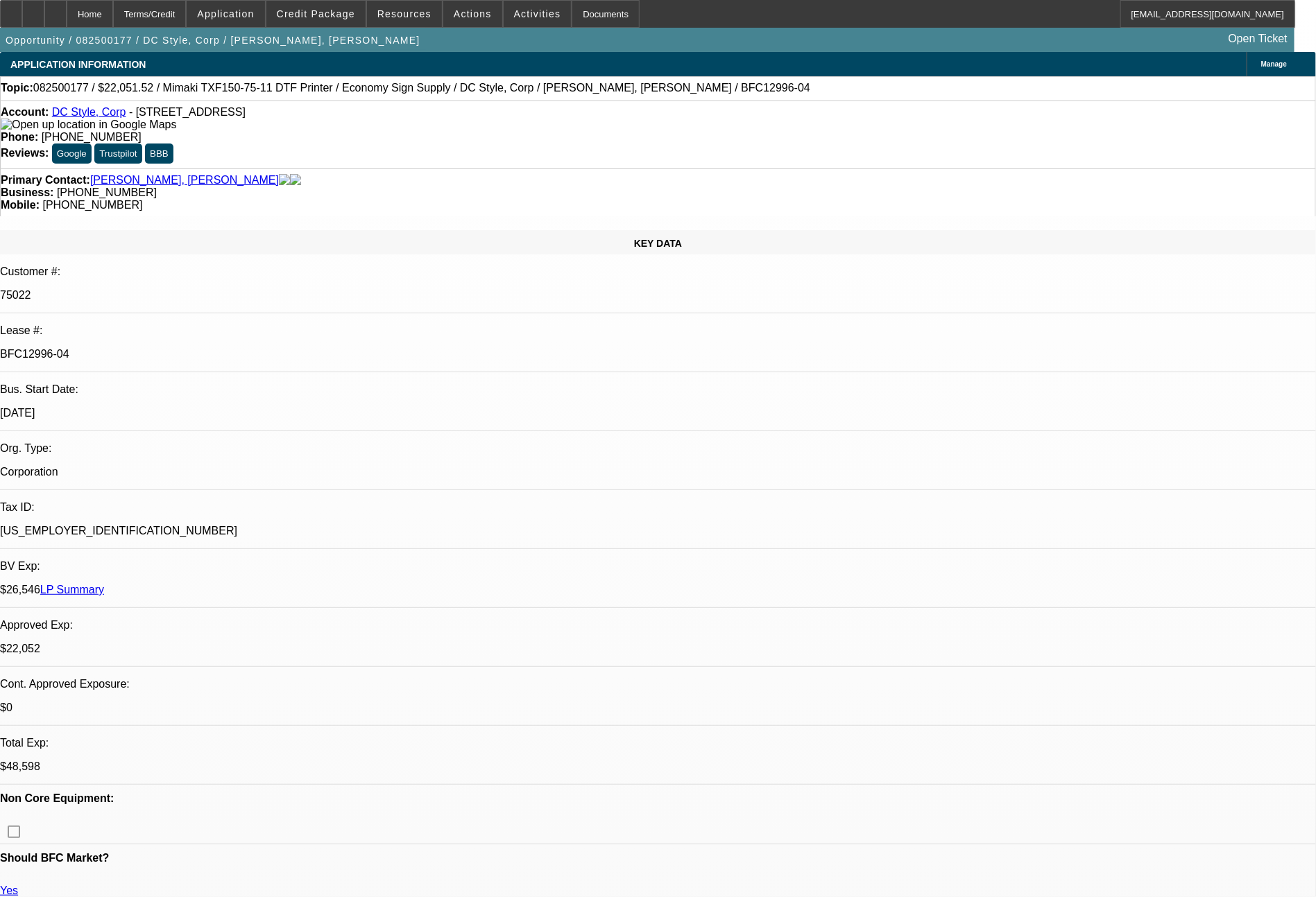
select select "0"
select select "6"
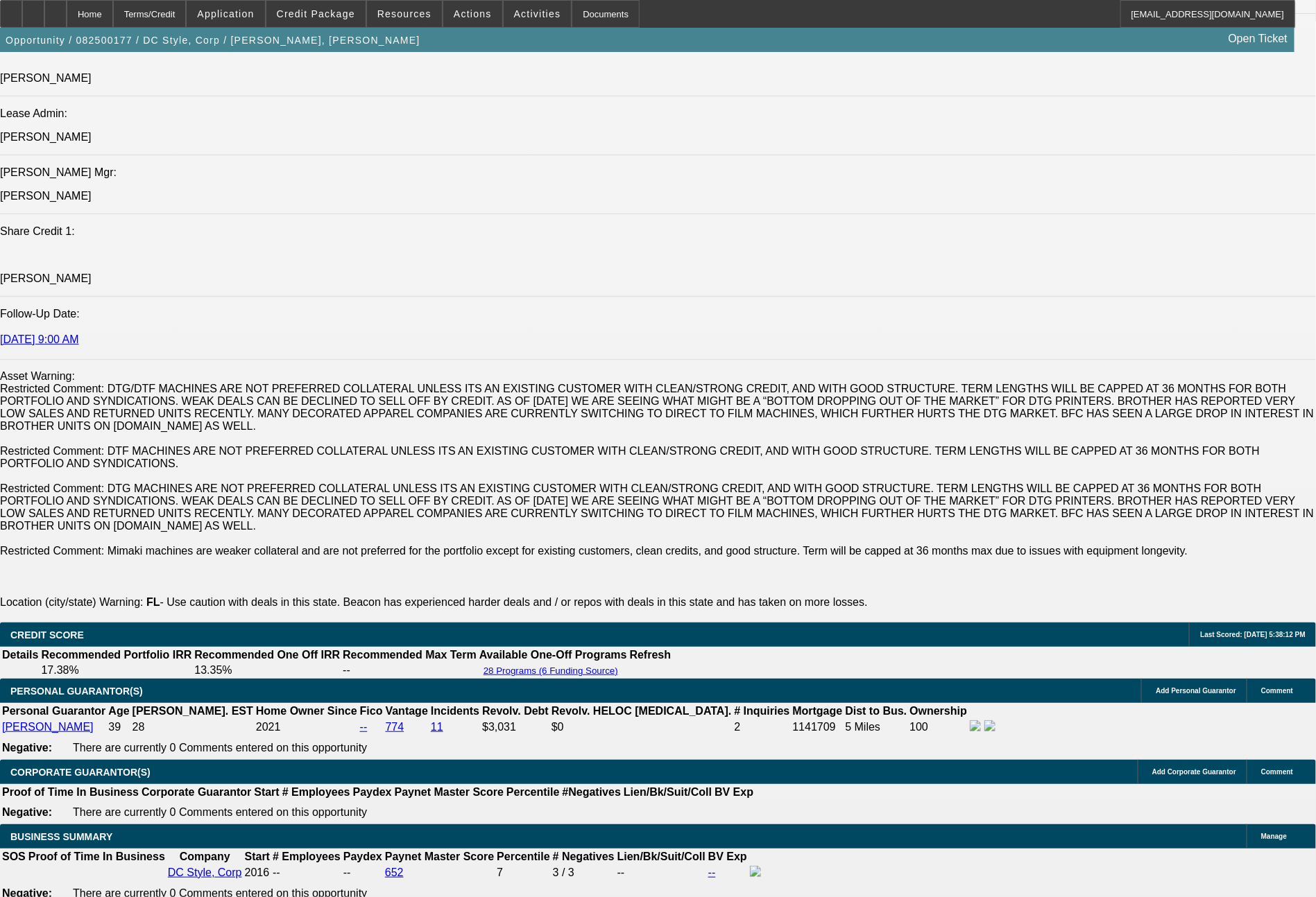
scroll to position [988, 0]
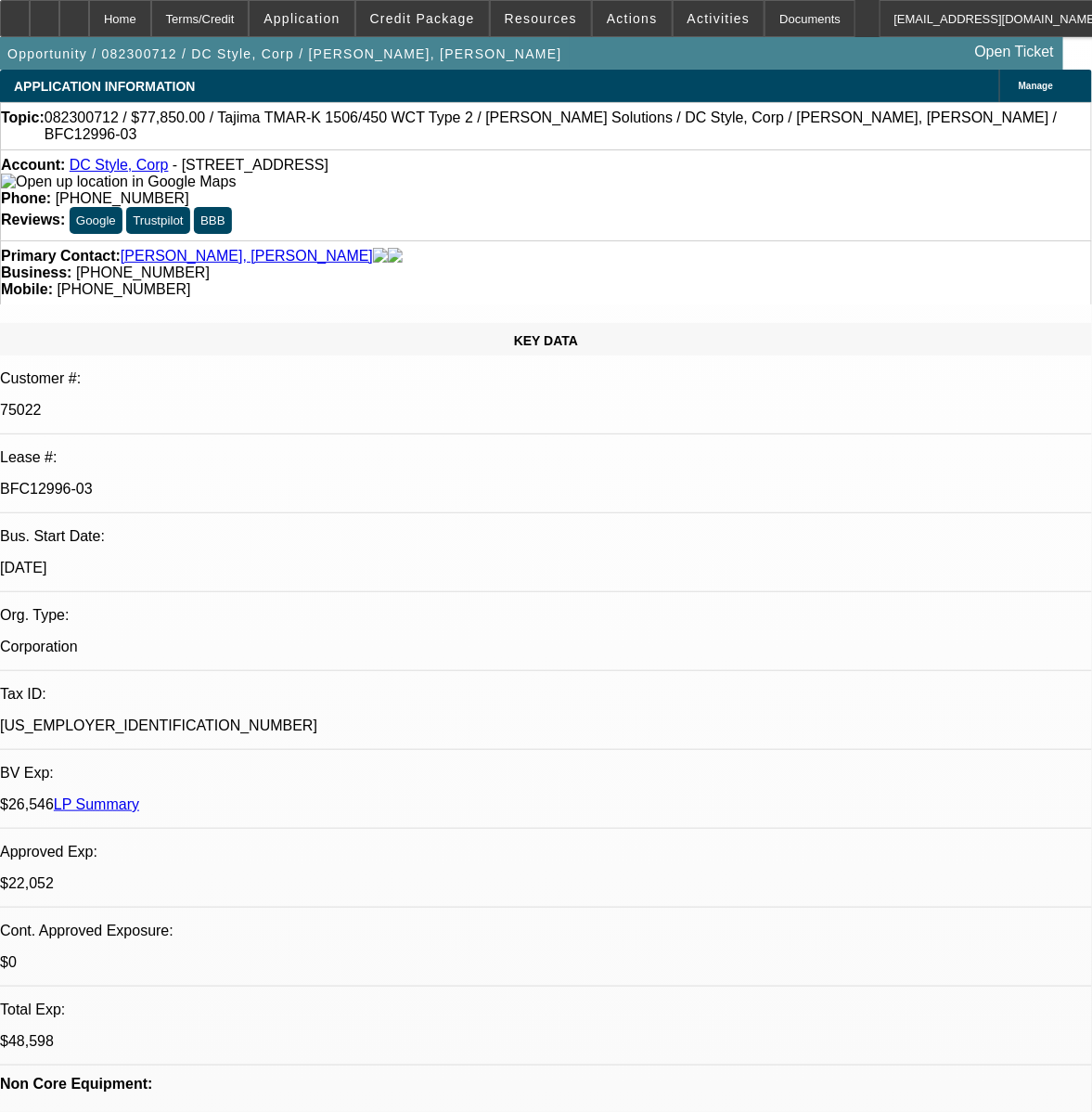
select select "0"
select select "6"
select select "0"
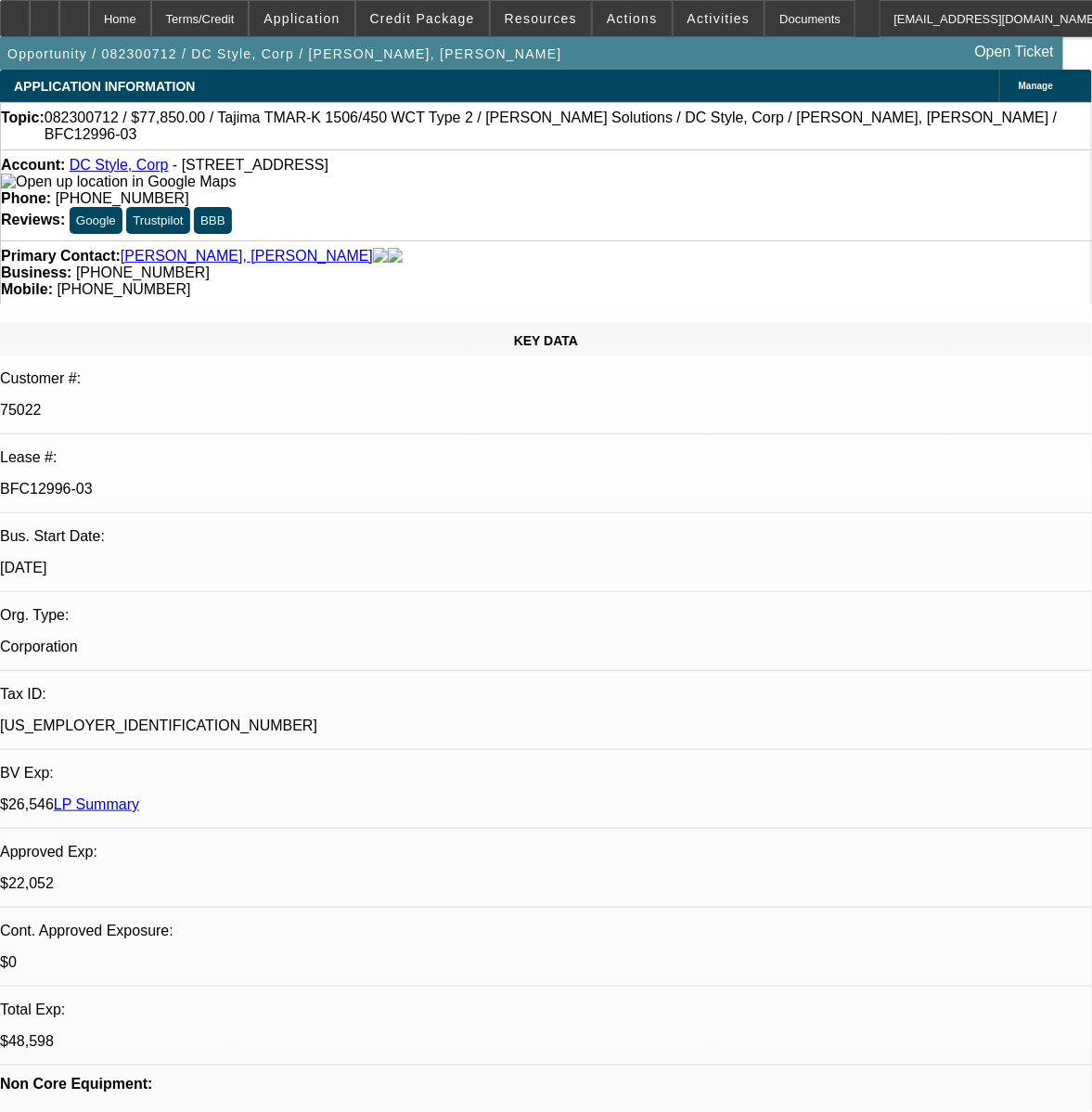
select select "0"
select select "6"
select select "0"
select select "2"
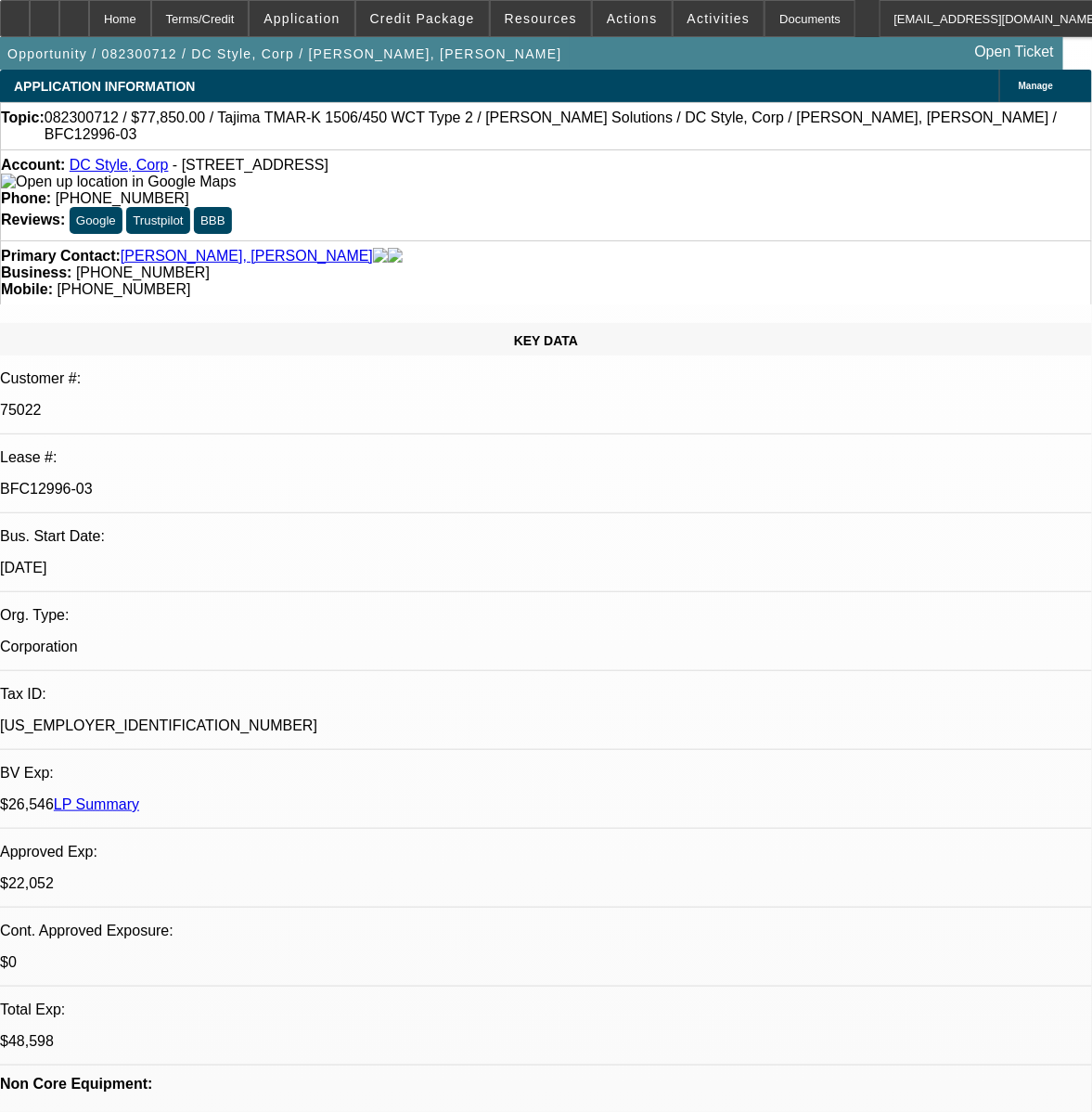
select select "2"
select select "0"
select select "6"
select select "0"
select select "2"
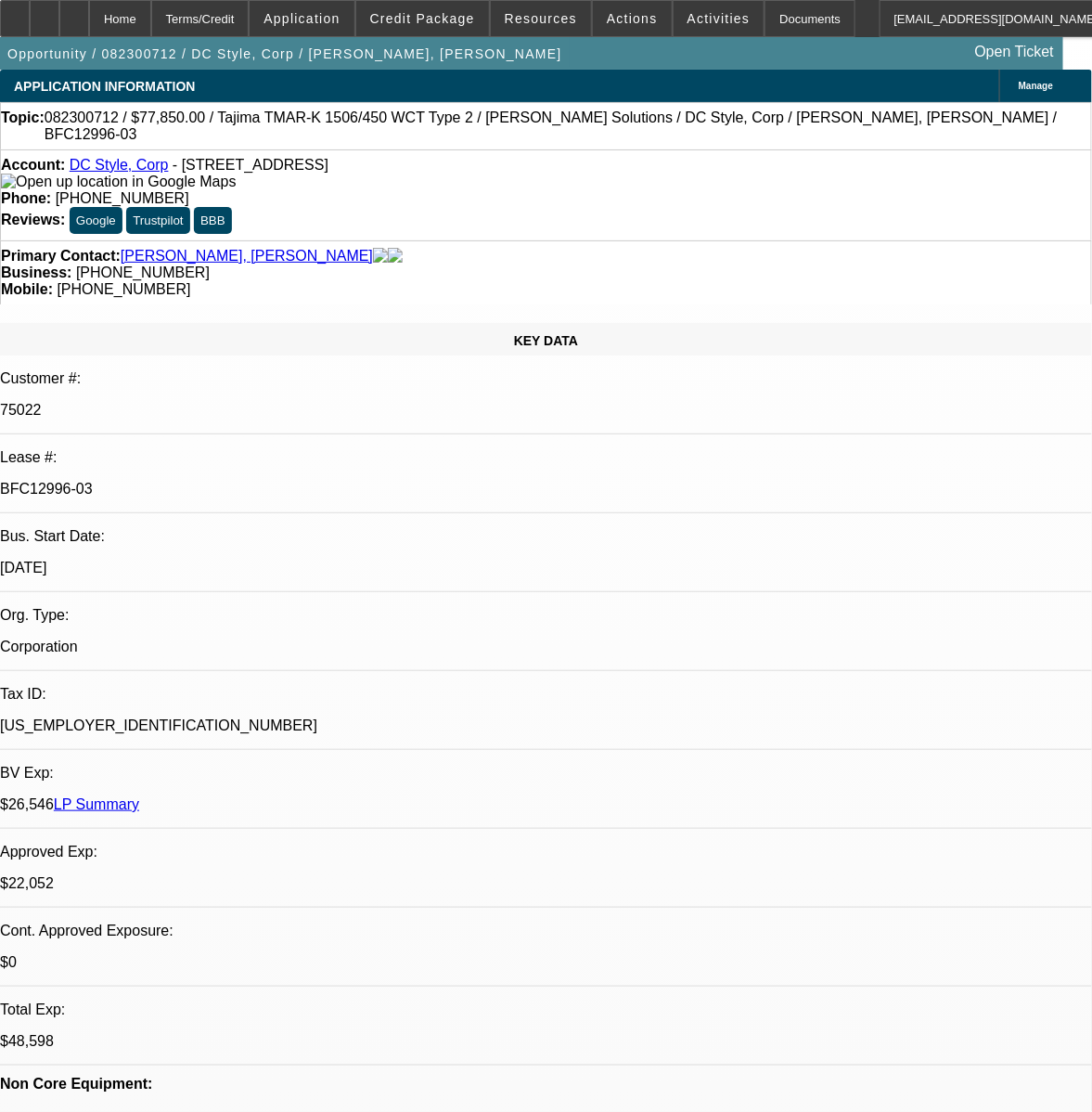
select select "2"
select select "0"
select select "6"
